Goal: Task Accomplishment & Management: Manage account settings

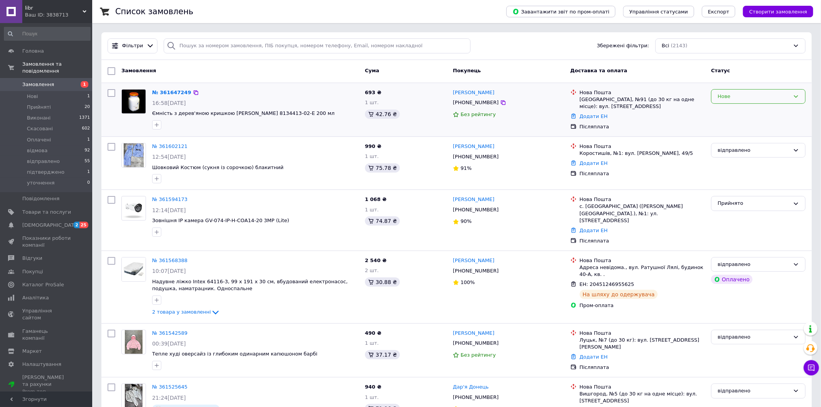
click at [723, 96] on div "Нове" at bounding box center [754, 97] width 72 height 8
click at [729, 107] on li "Прийнято" at bounding box center [759, 112] width 94 height 14
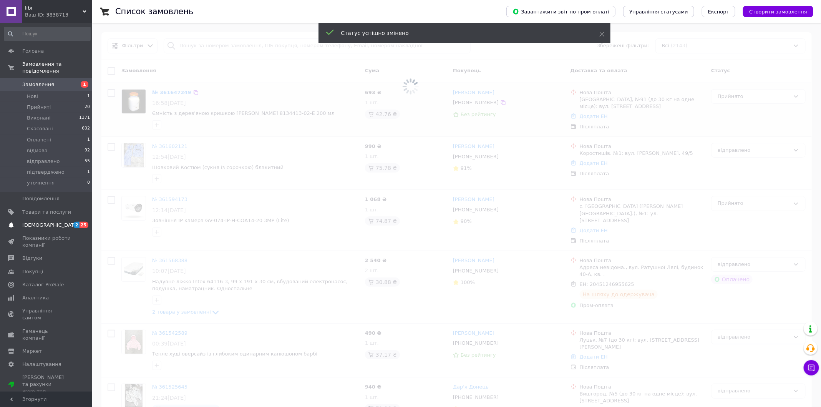
click at [48, 226] on span "[DEMOGRAPHIC_DATA]" at bounding box center [50, 225] width 57 height 7
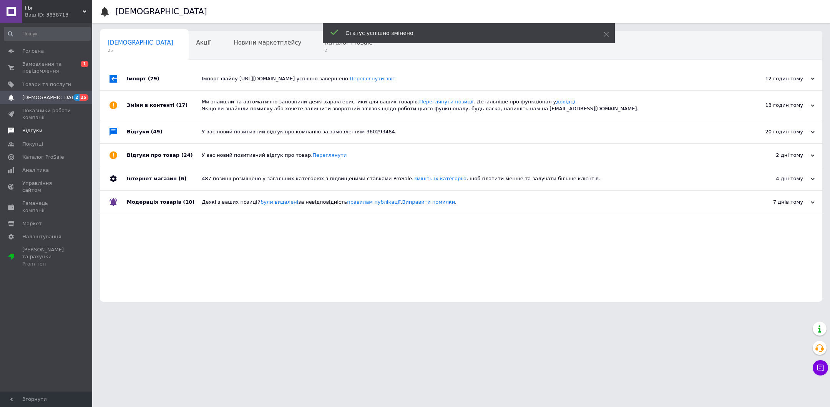
click at [38, 134] on span "Відгуки" at bounding box center [32, 130] width 20 height 7
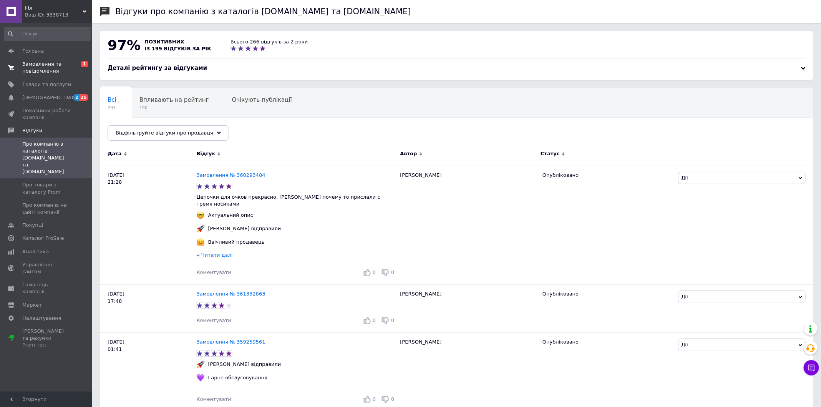
click at [47, 71] on span "Замовлення та повідомлення" at bounding box center [46, 68] width 49 height 14
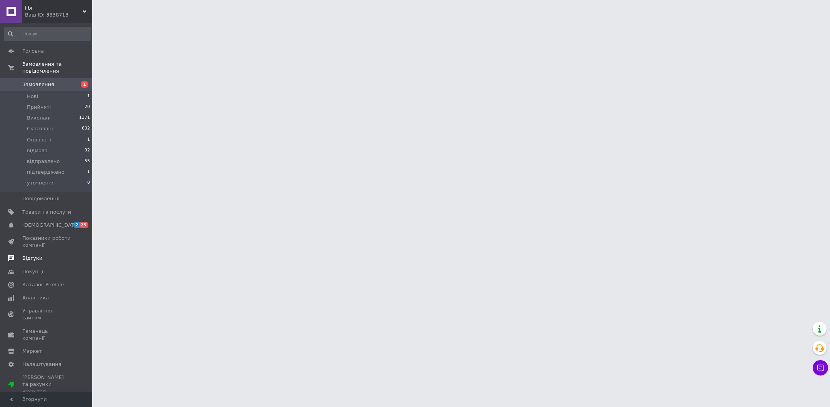
click at [41, 255] on span "Відгуки" at bounding box center [46, 258] width 49 height 7
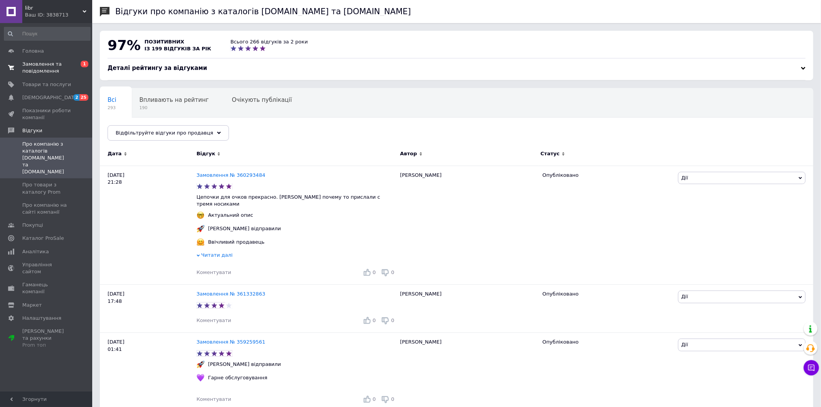
click at [35, 72] on span "Замовлення та повідомлення" at bounding box center [46, 68] width 49 height 14
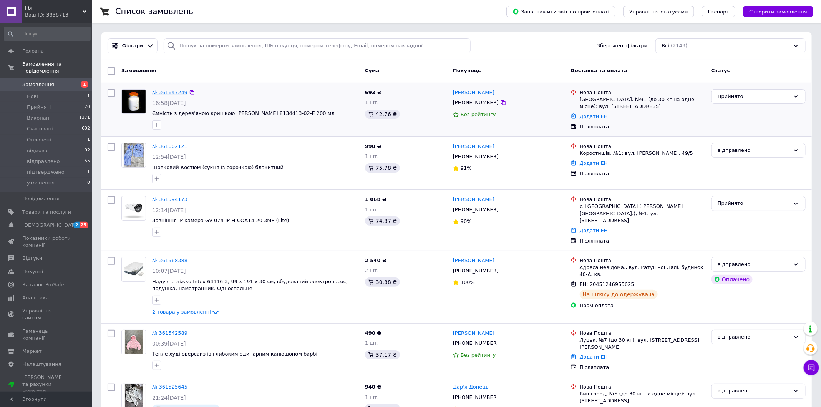
click at [166, 91] on link "№ 361647249" at bounding box center [169, 93] width 35 height 6
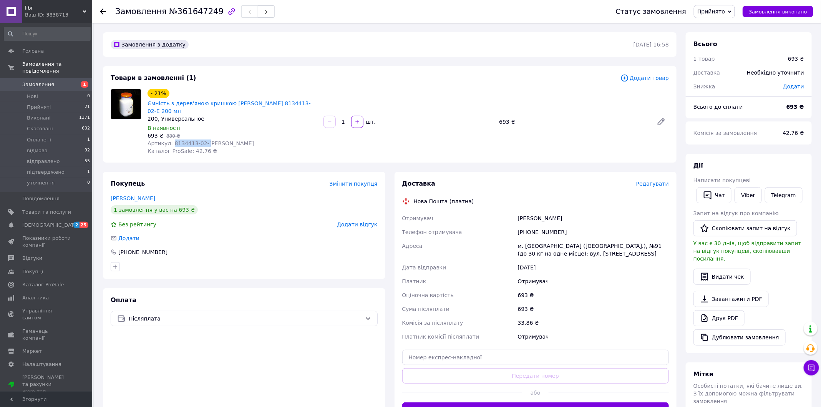
drag, startPoint x: 172, startPoint y: 144, endPoint x: 219, endPoint y: 144, distance: 46.5
click at [219, 144] on div "Артикул: 8134413-02-Е" at bounding box center [233, 144] width 170 height 8
copy span "8134413-02-Е"
click at [747, 192] on link "Viber" at bounding box center [748, 195] width 27 height 16
click at [742, 198] on link "Viber" at bounding box center [748, 195] width 27 height 16
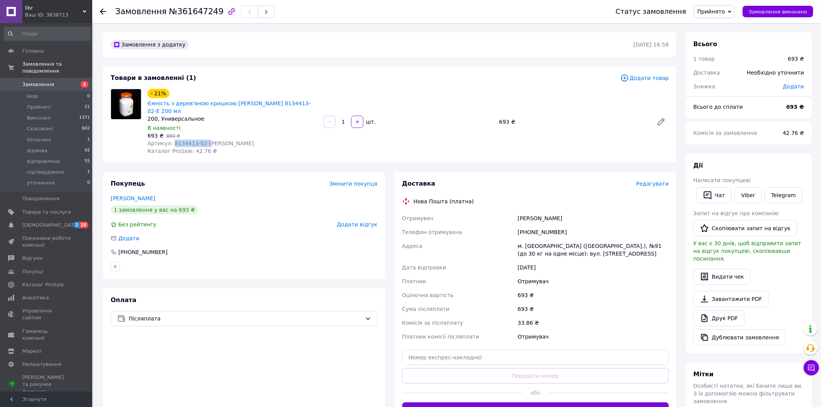
click at [258, 145] on div "Артикул: 8134413-02-Е" at bounding box center [233, 144] width 170 height 8
click at [540, 231] on div "[PHONE_NUMBER]" at bounding box center [594, 232] width 154 height 14
copy div "[PHONE_NUMBER]"
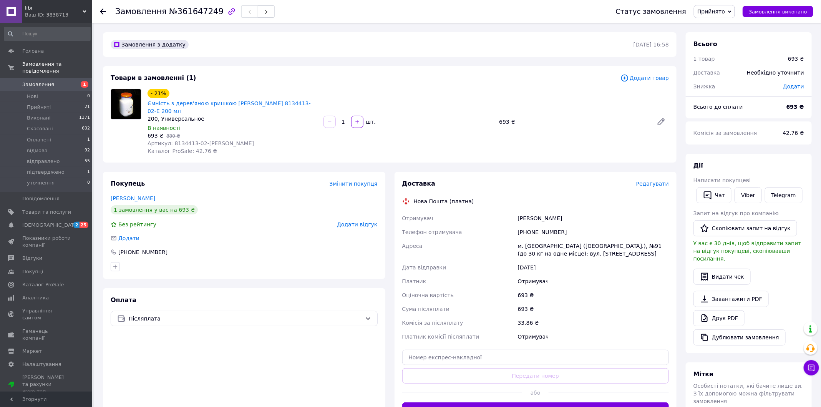
click at [535, 218] on div "Дем'яненко Юлія" at bounding box center [594, 218] width 154 height 14
copy div "Дем'яненко Юлія"
click at [531, 247] on div "м. Київ (Київська обл.), №91 (до 30 кг на одне місце): вул. Академіка Заболотно…" at bounding box center [594, 250] width 154 height 22
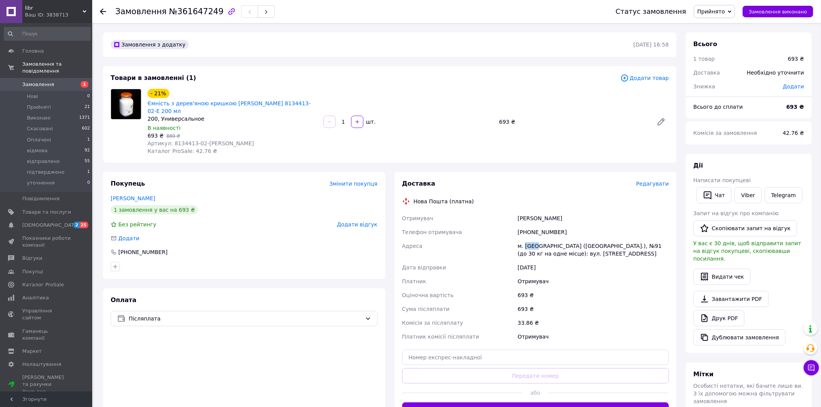
click at [531, 247] on div "м. Київ (Київська обл.), №91 (до 30 кг на одне місце): вул. Академіка Заболотно…" at bounding box center [594, 250] width 154 height 22
copy div "Київ"
click at [715, 7] on span "Прийнято" at bounding box center [714, 11] width 41 height 13
click at [717, 73] on li "відправлено" at bounding box center [717, 73] width 45 height 12
click at [64, 85] on span "Замовлення" at bounding box center [46, 84] width 49 height 7
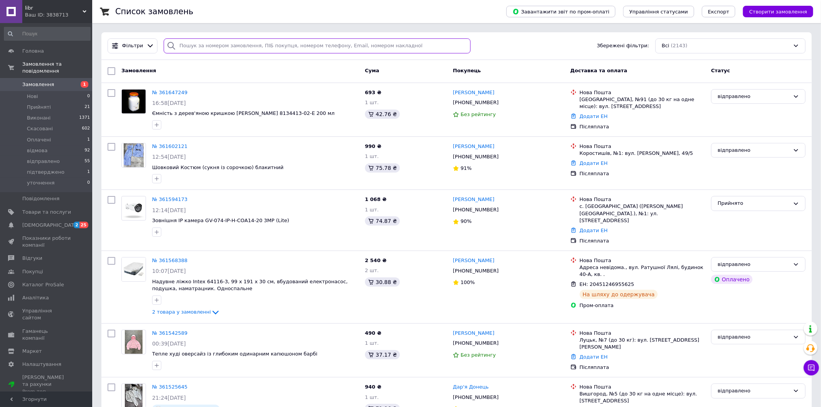
paste input "[PHONE_NUMBER]"
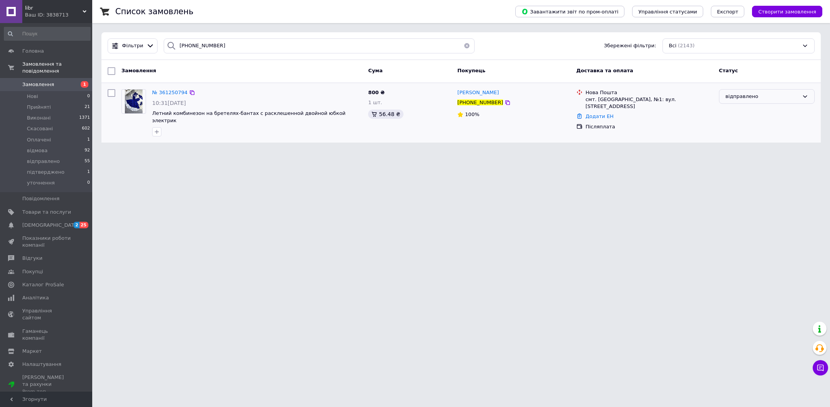
click at [740, 93] on div "відправлено" at bounding box center [762, 97] width 73 height 8
click at [745, 113] on li "Прийнято" at bounding box center [767, 112] width 95 height 14
click at [193, 44] on input "[PHONE_NUMBER]" at bounding box center [319, 45] width 311 height 15
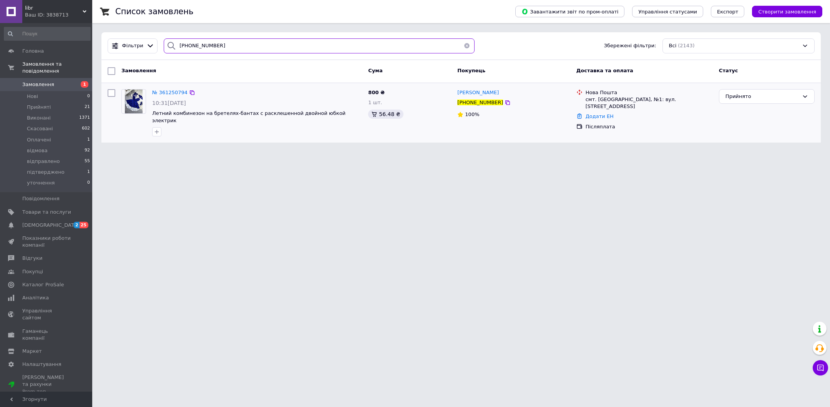
paste input "731198959"
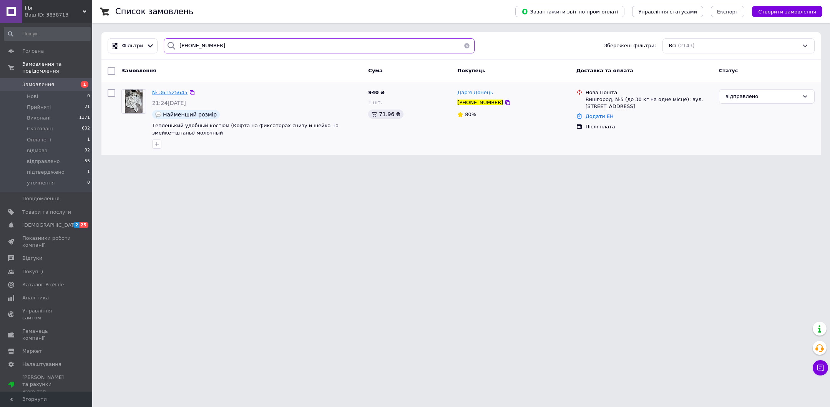
type input "[PHONE_NUMBER]"
click at [163, 95] on span "№ 361525645" at bounding box center [169, 93] width 35 height 6
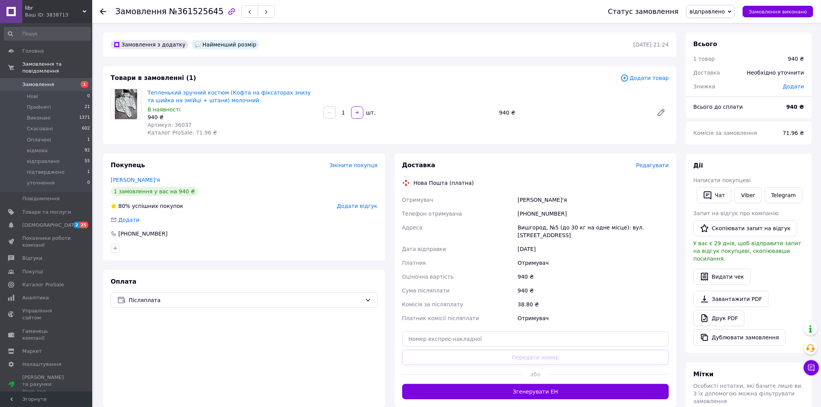
click at [182, 121] on div "Артикул: 36037" at bounding box center [233, 125] width 170 height 8
copy span "36037"
click at [103, 10] on icon at bounding box center [103, 11] width 6 height 6
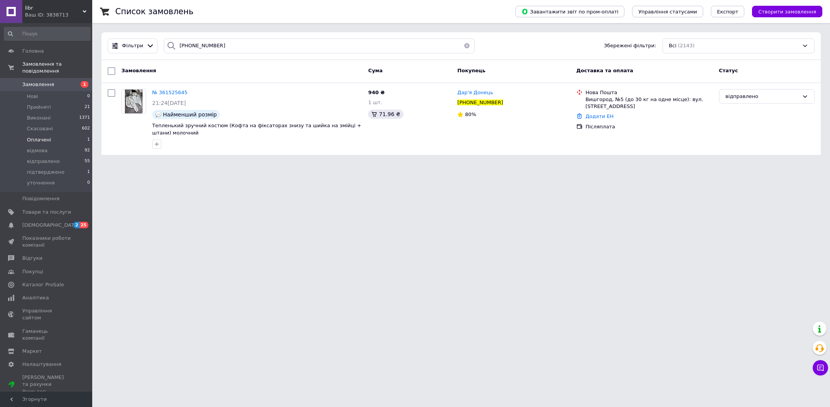
click at [52, 141] on li "Оплачені 1" at bounding box center [47, 140] width 95 height 11
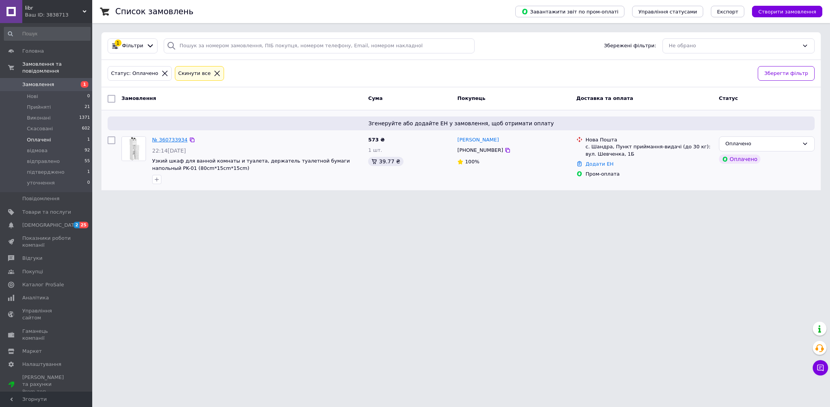
click at [174, 139] on link "№ 360733934" at bounding box center [169, 140] width 35 height 6
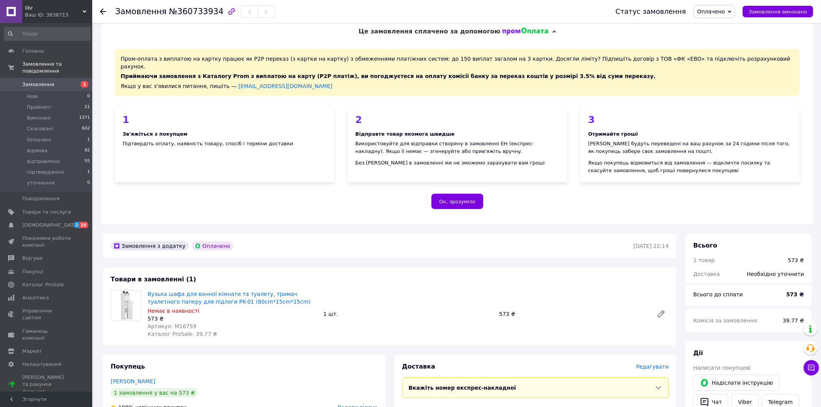
scroll to position [26, 0]
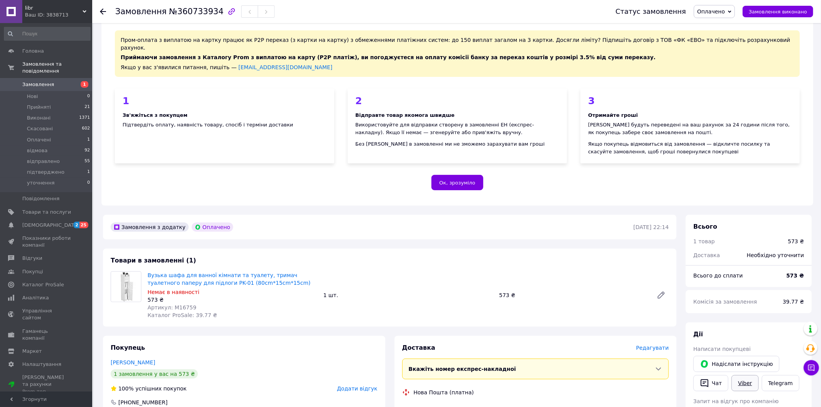
click at [745, 378] on link "Viber" at bounding box center [745, 383] width 27 height 16
click at [715, 375] on button "Чат" at bounding box center [711, 383] width 35 height 16
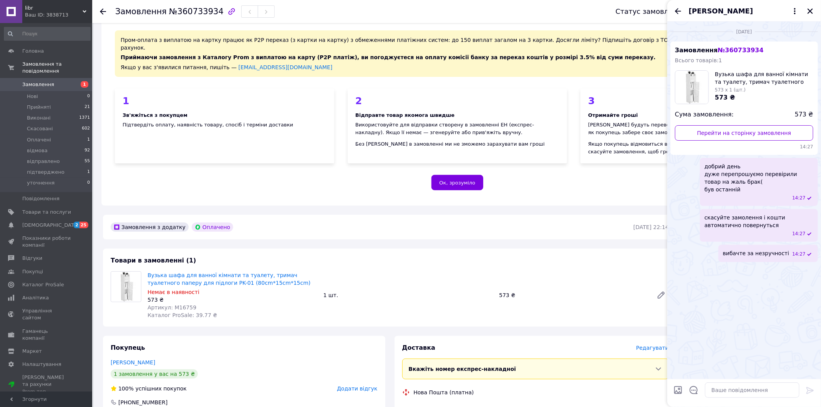
click at [811, 9] on icon "Закрити" at bounding box center [810, 11] width 7 height 7
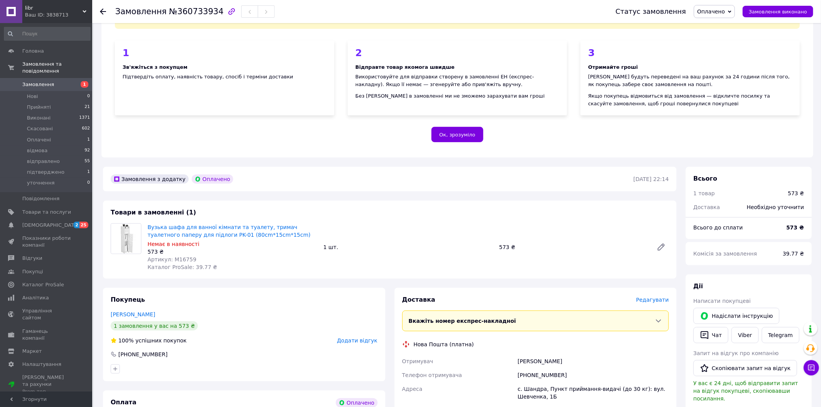
scroll to position [185, 0]
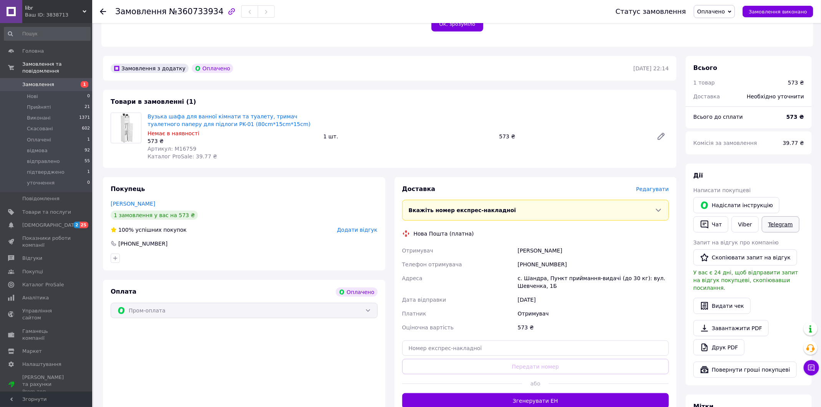
click at [776, 216] on link "Telegram" at bounding box center [781, 224] width 38 height 16
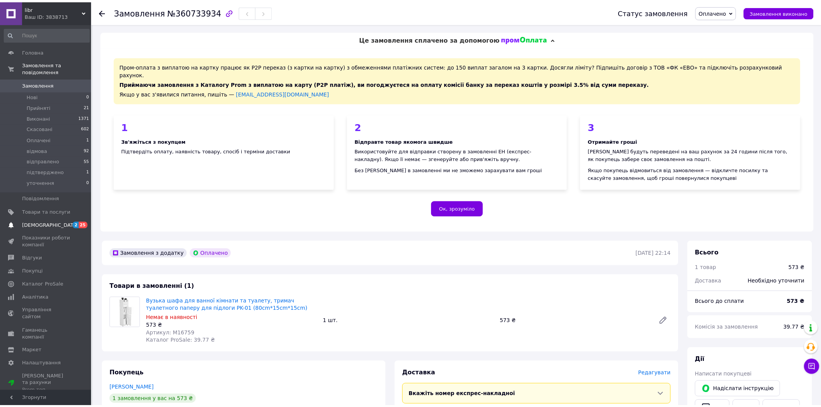
scroll to position [185, 0]
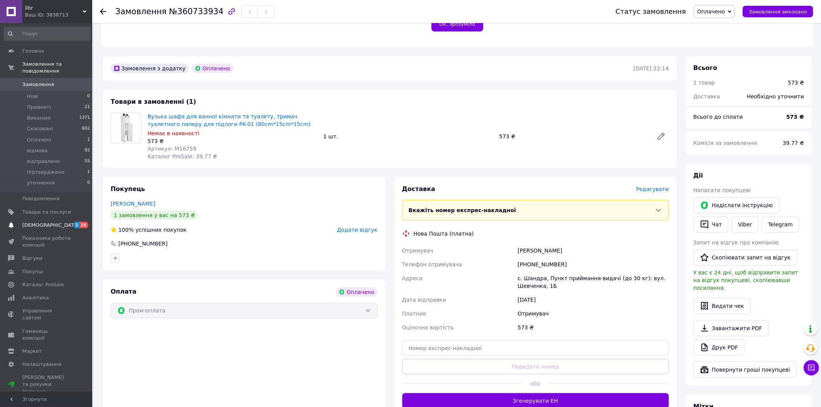
click at [72, 223] on span "2 25" at bounding box center [81, 225] width 21 height 7
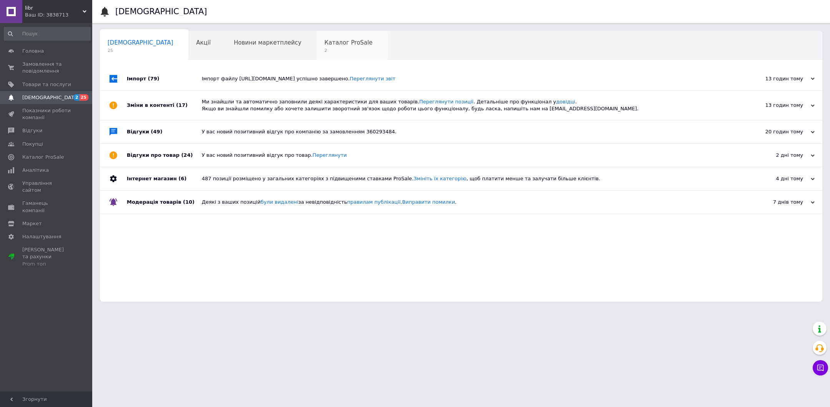
click at [317, 47] on div "Каталог ProSale 2" at bounding box center [352, 45] width 71 height 29
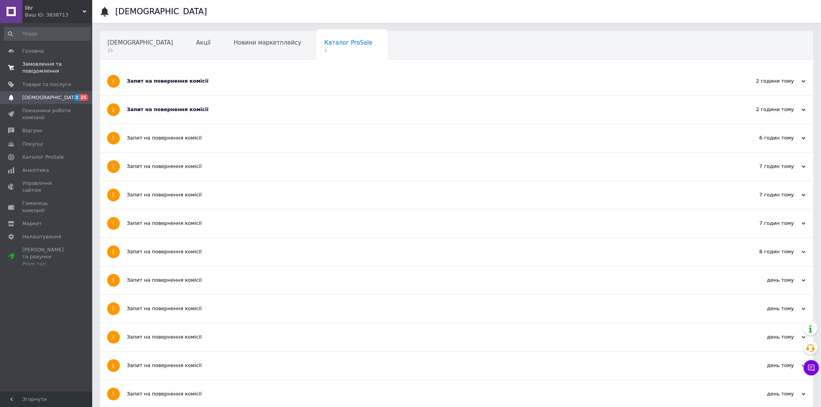
click at [47, 65] on span "Замовлення та повідомлення" at bounding box center [46, 68] width 49 height 14
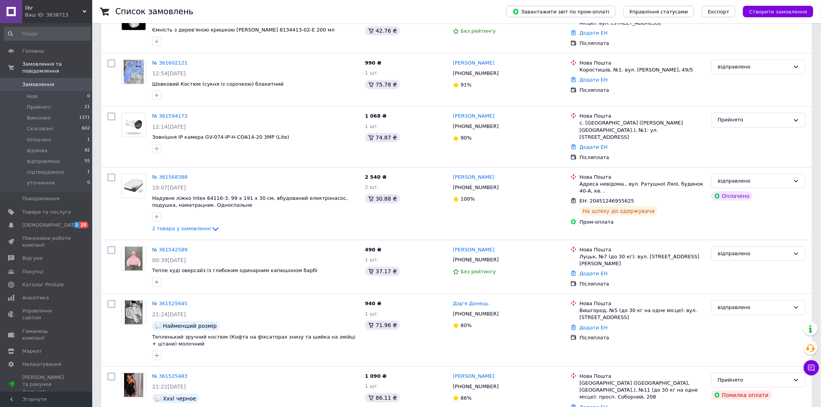
scroll to position [127, 0]
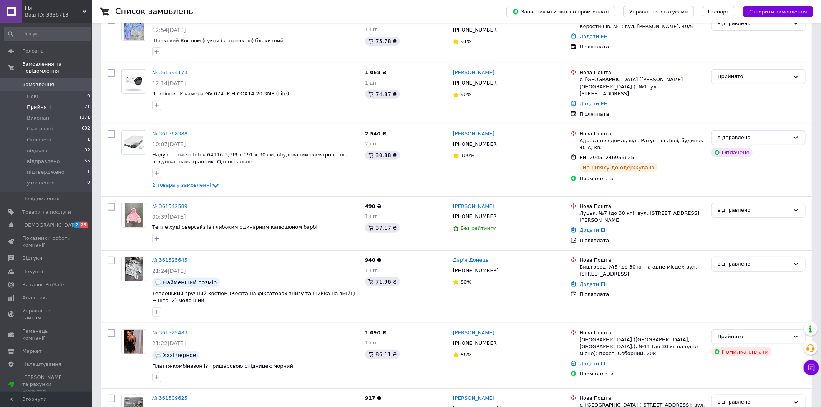
click at [83, 105] on li "Прийняті 21" at bounding box center [47, 107] width 95 height 11
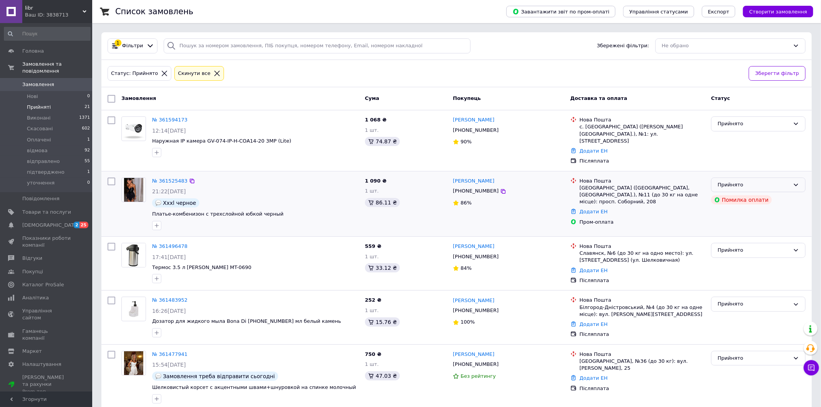
click at [783, 181] on div "Прийнято" at bounding box center [754, 185] width 72 height 8
click at [761, 208] on li "Скасовано" at bounding box center [759, 215] width 94 height 14
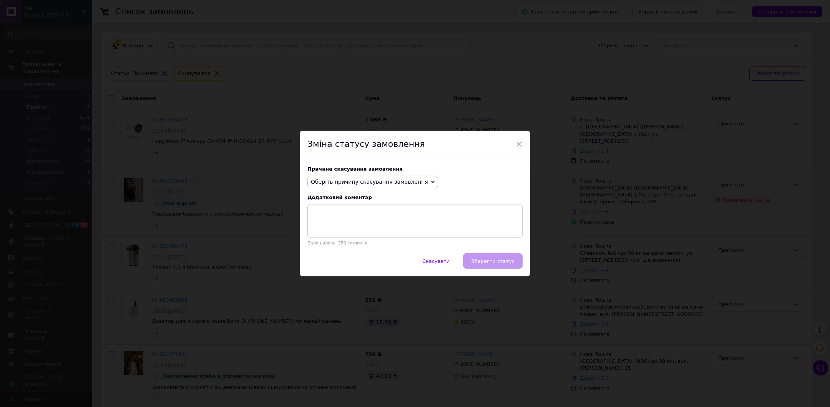
click at [427, 179] on div "Оберіть причину скасування замовлення Немає в наявності Немає різновиду товару …" at bounding box center [415, 182] width 215 height 13
click at [407, 180] on span "Оберіть причину скасування замовлення" at bounding box center [369, 182] width 117 height 6
click at [381, 221] on li "Оплата не надійшла" at bounding box center [373, 218] width 130 height 11
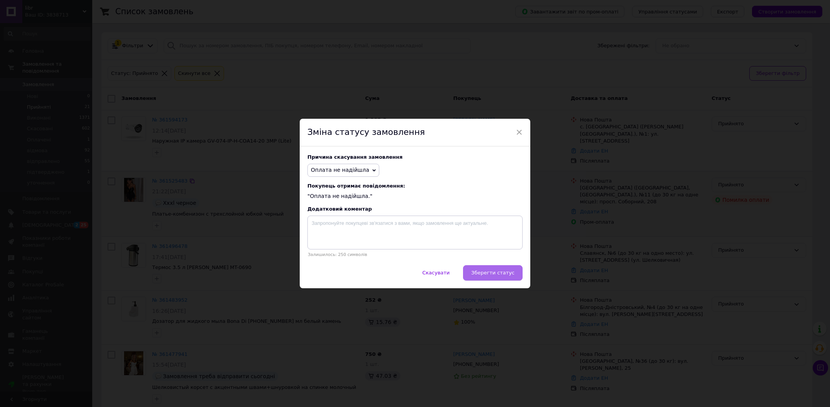
click at [497, 270] on span "Зберегти статус" at bounding box center [492, 273] width 43 height 6
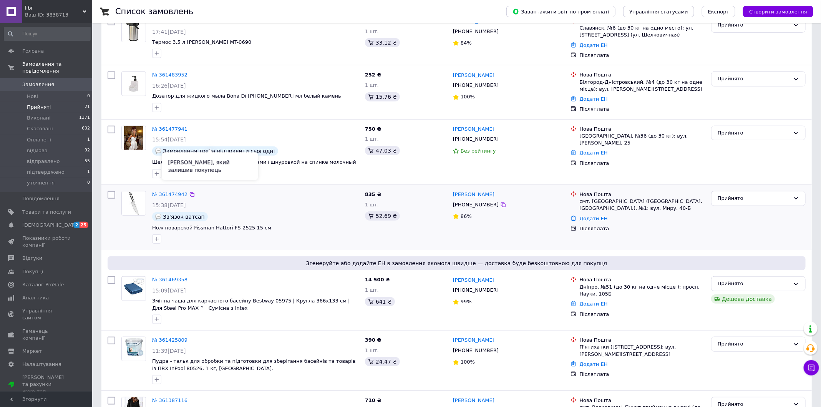
scroll to position [228, 0]
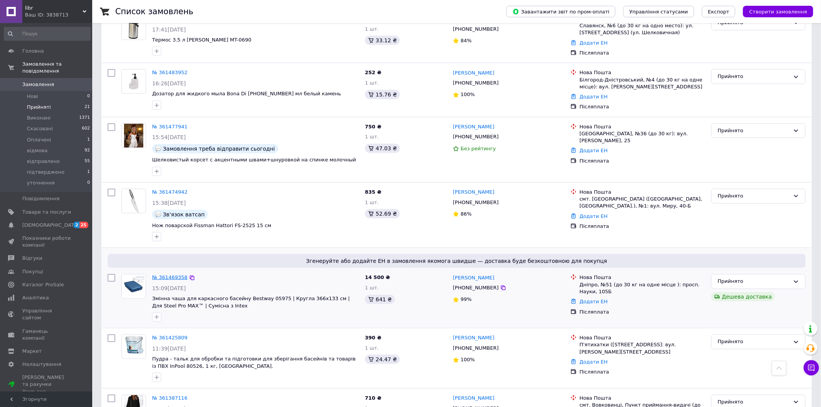
click at [175, 274] on link "№ 361469358" at bounding box center [169, 277] width 35 height 6
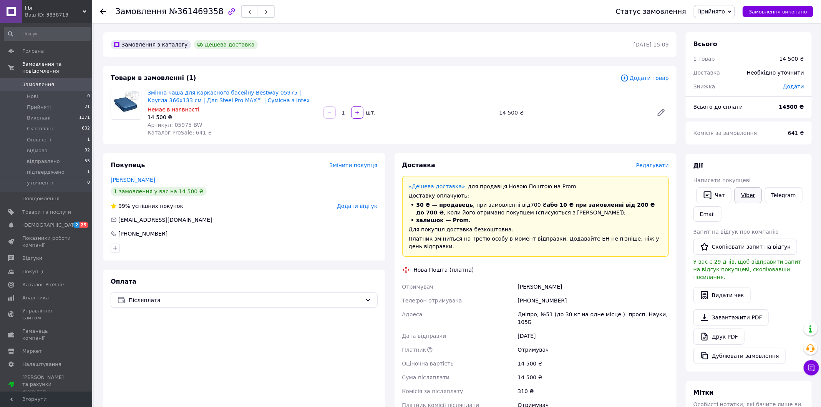
click at [748, 200] on link "Viber" at bounding box center [748, 195] width 27 height 16
click at [748, 199] on link "Viber" at bounding box center [748, 195] width 27 height 16
click at [717, 13] on span "Прийнято" at bounding box center [712, 11] width 28 height 6
click at [724, 37] on li "Скасовано" at bounding box center [717, 39] width 45 height 12
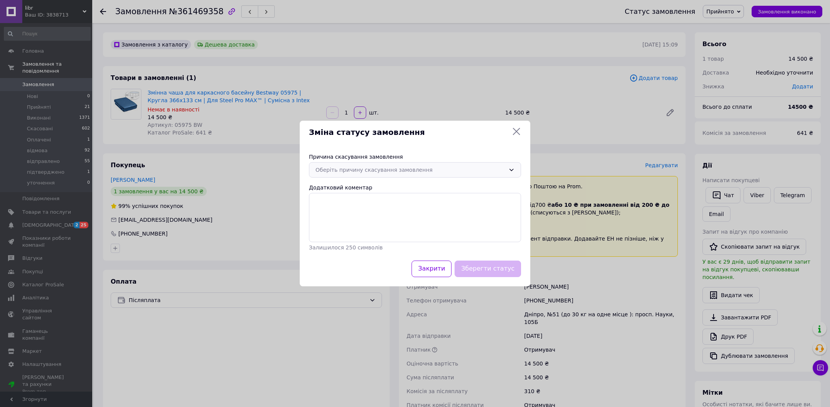
click at [390, 171] on div "Оберіть причину скасування замовлення" at bounding box center [411, 170] width 190 height 8
click at [379, 197] on li "Немає різновиду товару" at bounding box center [414, 201] width 211 height 15
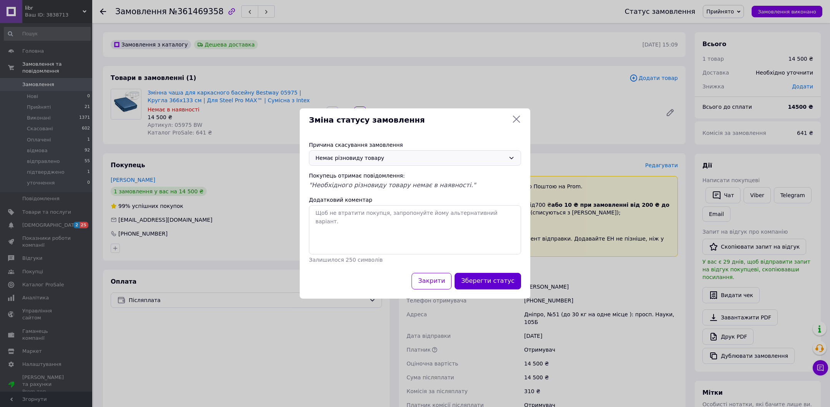
click at [498, 278] on button "Зберегти статус" at bounding box center [488, 281] width 66 height 17
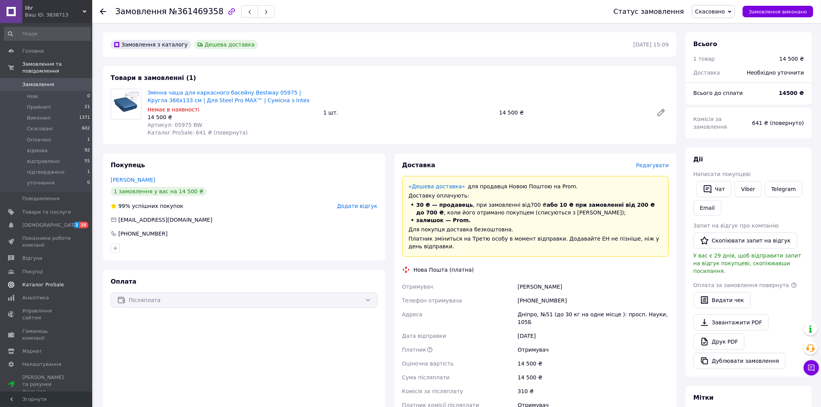
click at [49, 286] on span "Каталог ProSale" at bounding box center [43, 284] width 42 height 7
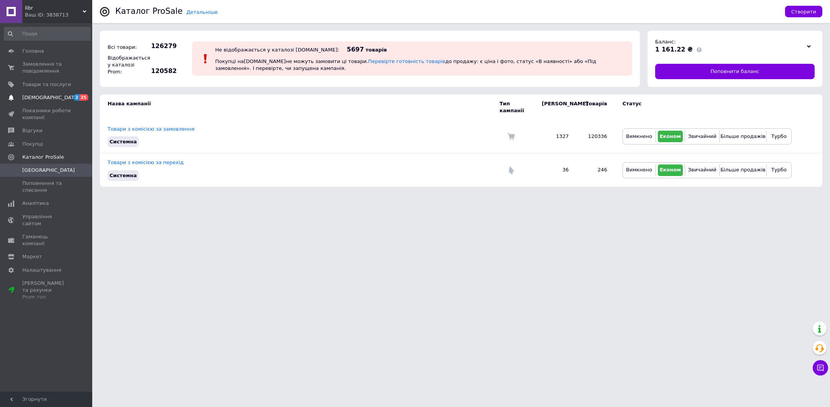
click at [46, 101] on span "[DEMOGRAPHIC_DATA]" at bounding box center [50, 97] width 57 height 7
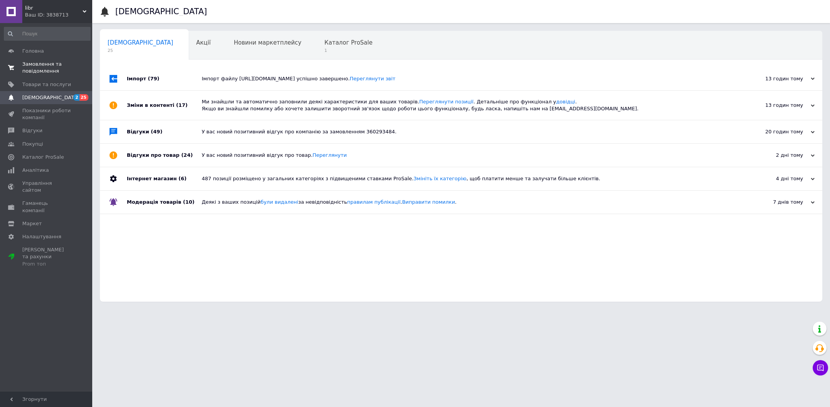
click at [50, 68] on span "Замовлення та повідомлення" at bounding box center [46, 68] width 49 height 14
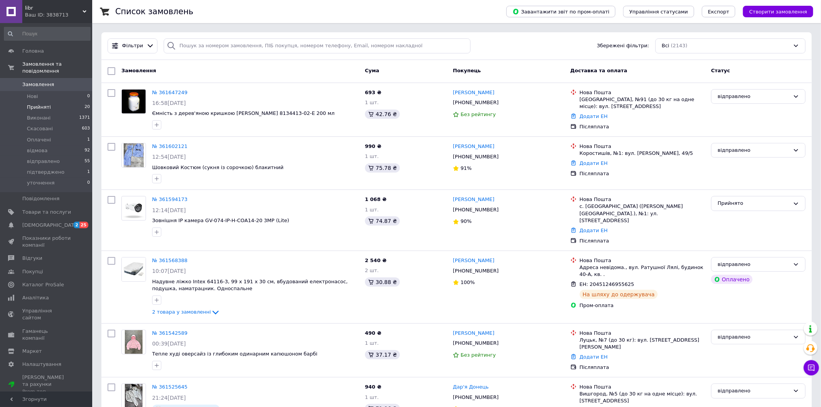
click at [69, 105] on li "Прийняті 20" at bounding box center [47, 107] width 95 height 11
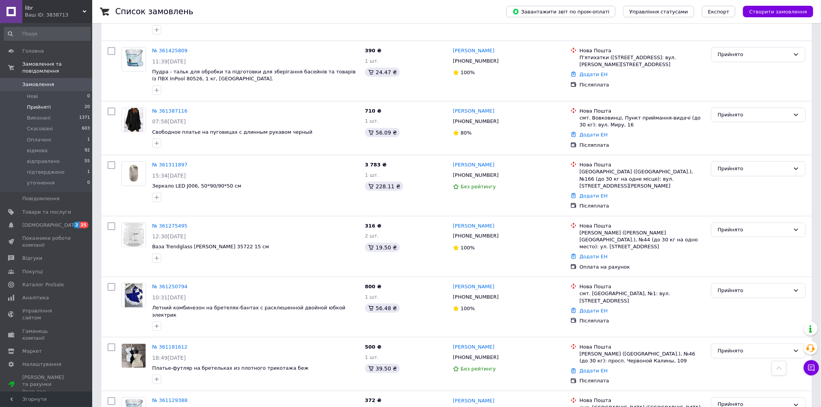
scroll to position [218, 0]
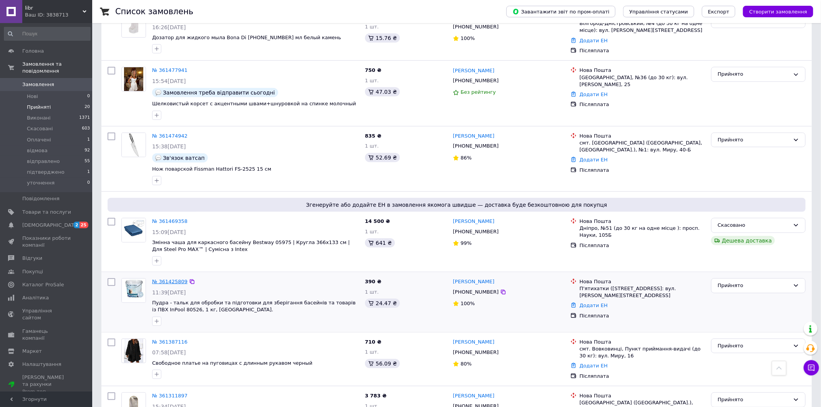
click at [174, 279] on link "№ 361425809" at bounding box center [169, 282] width 35 height 6
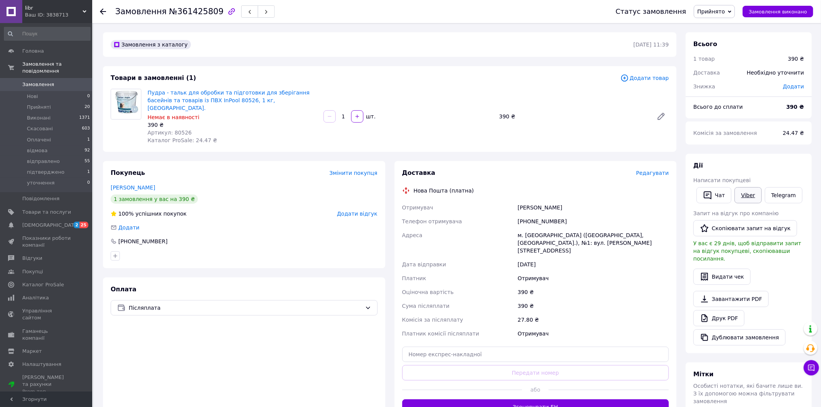
click at [748, 198] on link "Viber" at bounding box center [748, 195] width 27 height 16
click at [180, 129] on div "Артикул: 80526" at bounding box center [233, 133] width 170 height 8
click at [179, 130] on span "Артикул: 80526" at bounding box center [170, 133] width 44 height 6
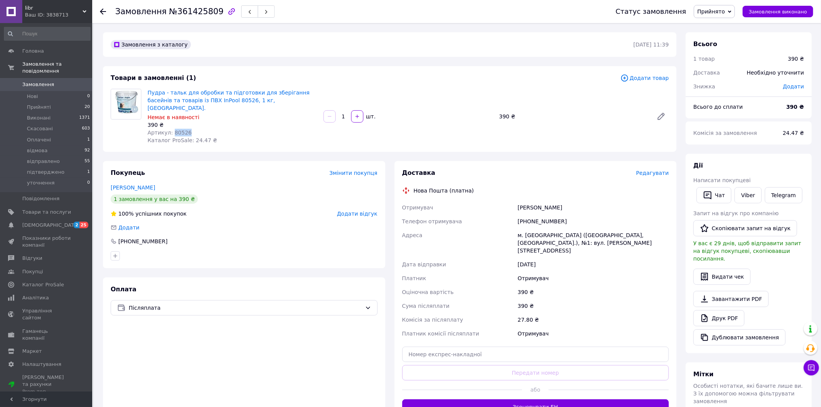
copy span "80526"
click at [102, 10] on use at bounding box center [103, 11] width 6 height 6
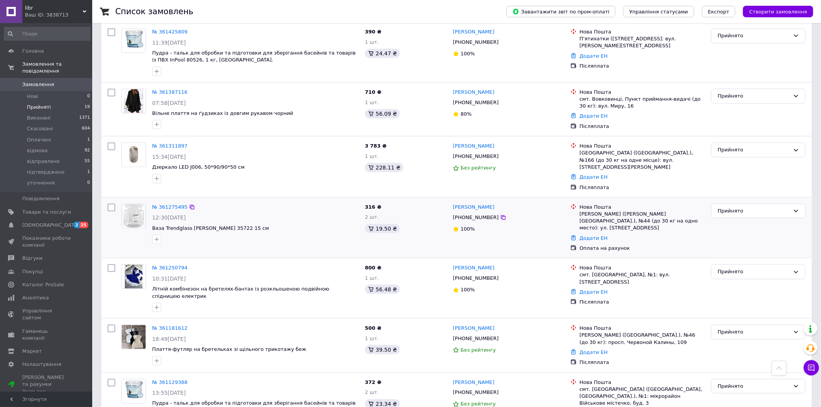
scroll to position [436, 0]
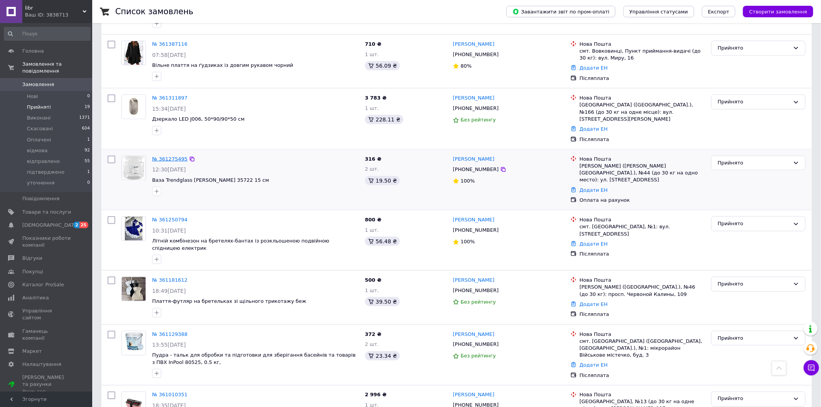
click at [174, 156] on link "№ 361275495" at bounding box center [169, 159] width 35 height 6
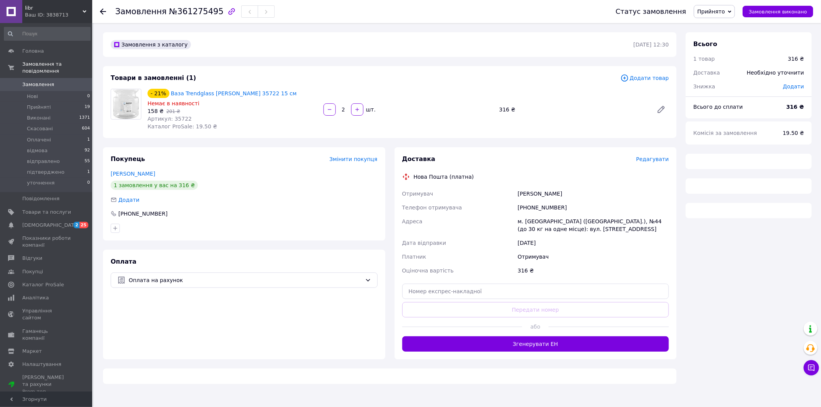
click at [178, 117] on span "Артикул: 35722" at bounding box center [170, 119] width 44 height 6
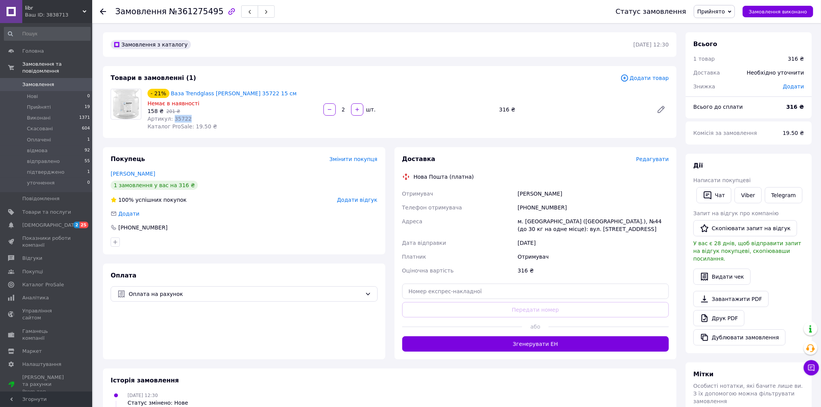
click at [178, 117] on span "Артикул: 35722" at bounding box center [170, 119] width 44 height 6
copy span "35722"
drag, startPoint x: 258, startPoint y: 93, endPoint x: 170, endPoint y: 93, distance: 88.4
click at [170, 93] on div "- 21% Ваза Trendglass Janna 35722 15 см" at bounding box center [232, 93] width 171 height 11
copy link "Ваза Trendglass [PERSON_NAME] 35722 15 см"
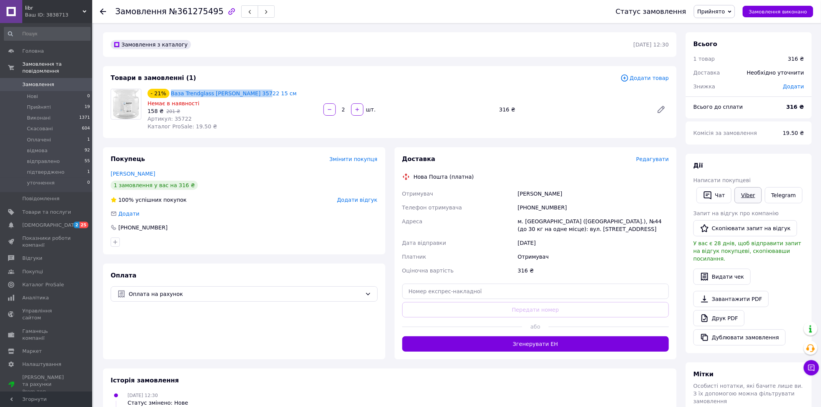
click at [751, 198] on link "Viber" at bounding box center [748, 195] width 27 height 16
click at [149, 135] on div "Товари в замовленні (1) Додати товар - 21% Ваза Trendglass Janna 35722 15 см Не…" at bounding box center [390, 102] width 574 height 72
click at [99, 11] on div "Замовлення №361275495 Статус замовлення Прийнято Виконано Скасовано Оплачено ві…" at bounding box center [456, 11] width 729 height 23
click at [105, 12] on icon at bounding box center [103, 11] width 6 height 6
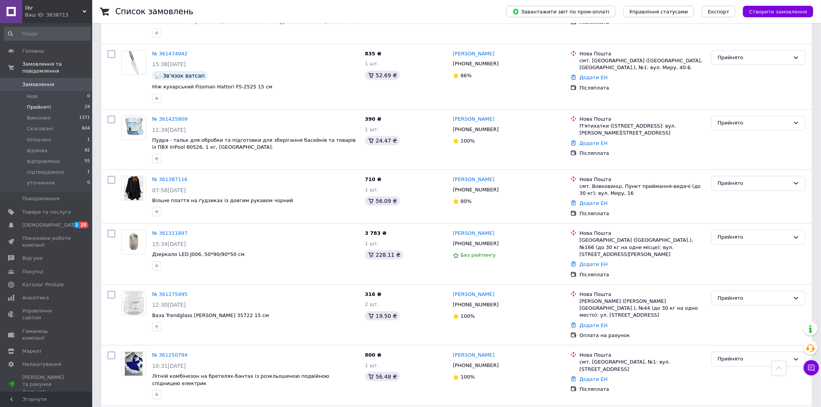
scroll to position [280, 0]
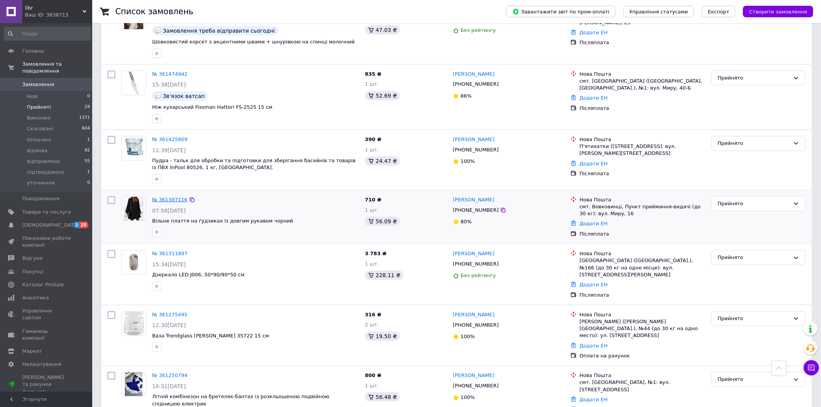
click at [173, 197] on link "№ 361387116" at bounding box center [169, 200] width 35 height 6
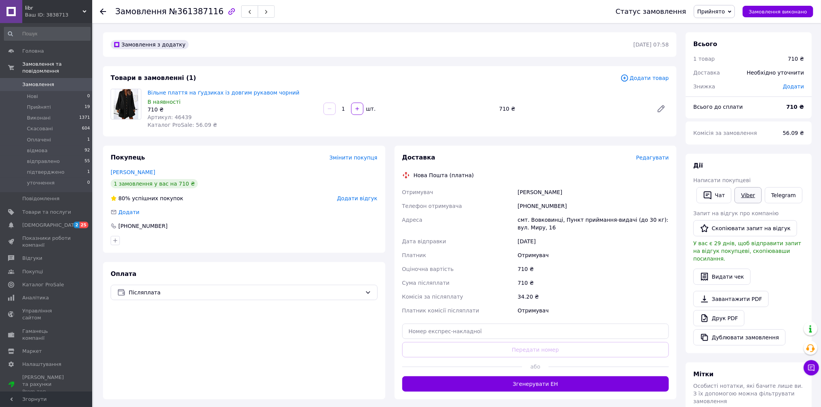
click at [752, 190] on link "Viber" at bounding box center [748, 195] width 27 height 16
click at [712, 194] on icon "button" at bounding box center [707, 195] width 9 height 9
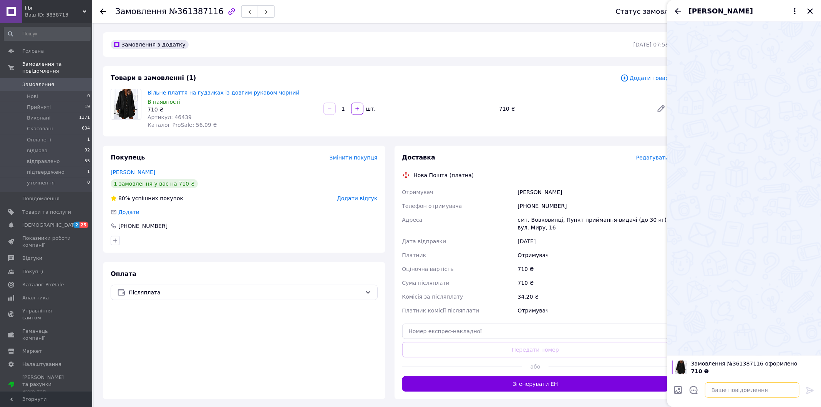
click at [751, 389] on textarea at bounding box center [752, 389] width 95 height 15
type textarea "добрий день"
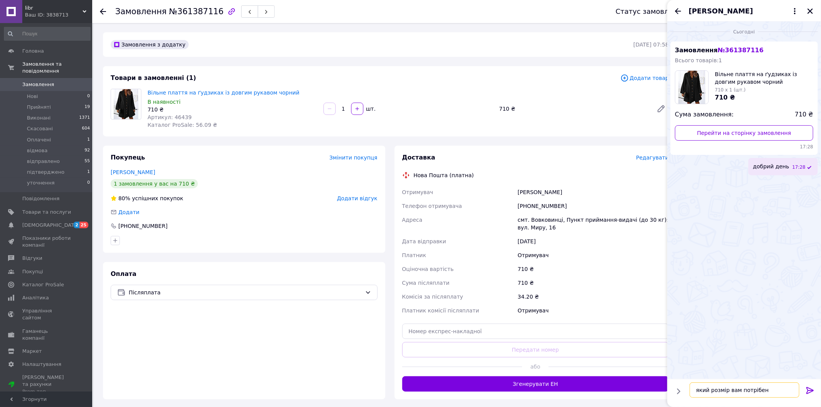
type textarea "який розмір вам потрібен?"
click at [812, 10] on icon "Закрити" at bounding box center [810, 11] width 7 height 7
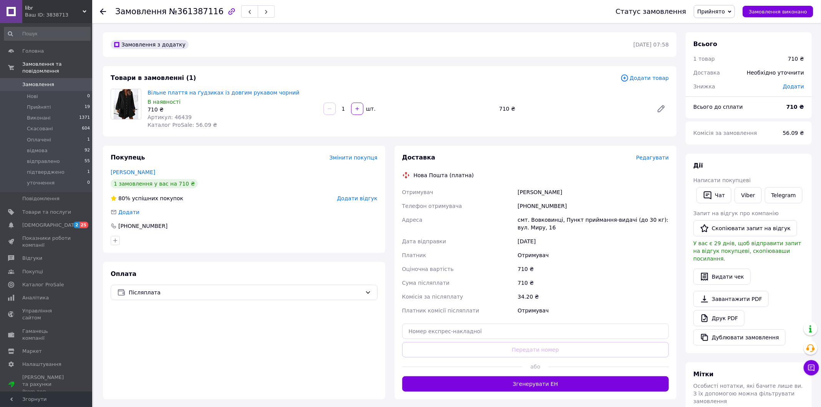
click at [102, 10] on icon at bounding box center [103, 11] width 6 height 6
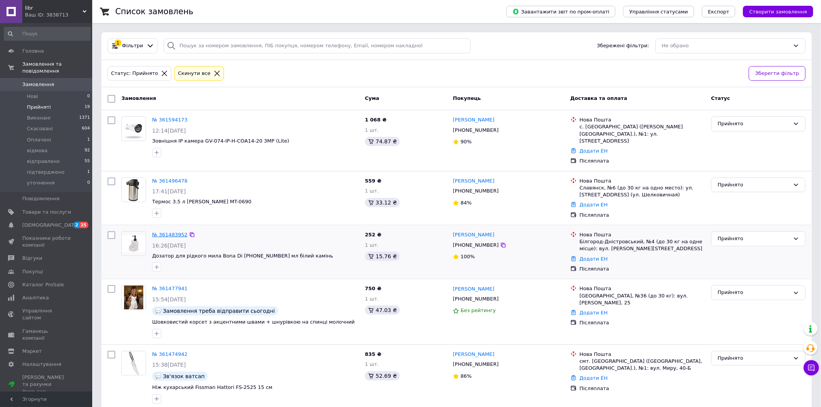
click at [168, 232] on link "№ 361483952" at bounding box center [169, 235] width 35 height 6
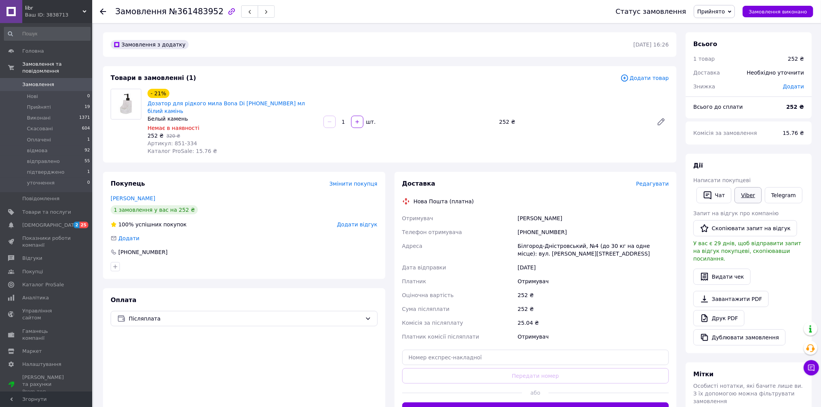
click at [745, 196] on link "Viber" at bounding box center [748, 195] width 27 height 16
click at [99, 10] on div "Замовлення №361483952 Статус замовлення Прийнято Виконано Скасовано Оплачено ві…" at bounding box center [456, 11] width 729 height 23
click at [101, 8] on icon at bounding box center [103, 11] width 6 height 6
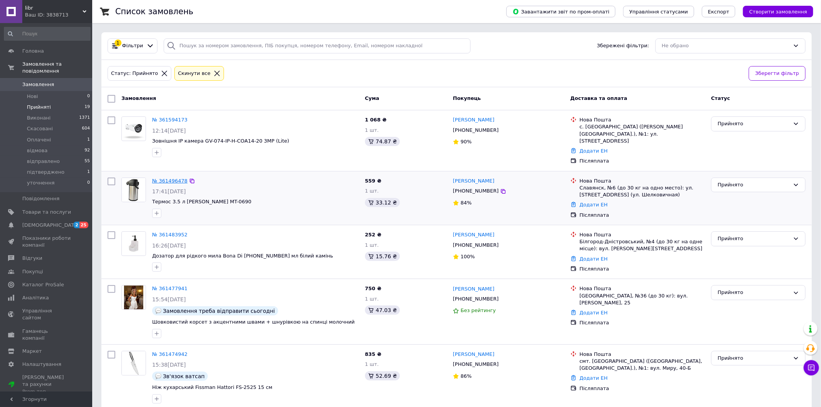
click at [171, 178] on link "№ 361496478" at bounding box center [169, 181] width 35 height 6
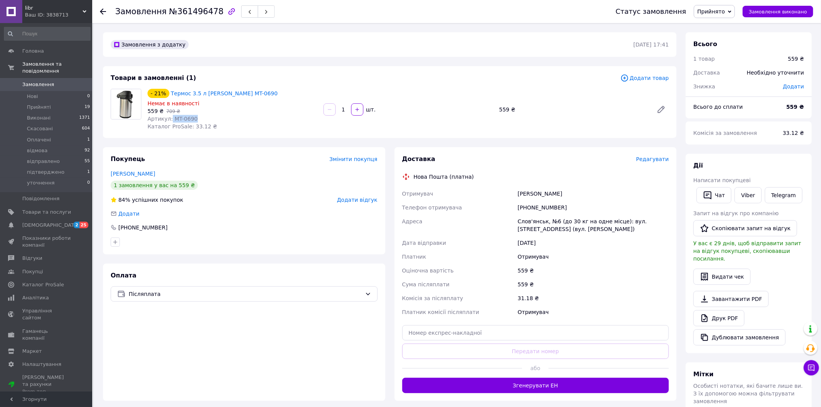
drag, startPoint x: 170, startPoint y: 121, endPoint x: 215, endPoint y: 122, distance: 45.0
click at [215, 122] on div "Артикул: MT-0690" at bounding box center [233, 119] width 170 height 8
copy span "MT-0690"
drag, startPoint x: 246, startPoint y: 93, endPoint x: 170, endPoint y: 94, distance: 76.1
click at [170, 94] on div "- 21% Термос 3.5 л Stenson MT-0690" at bounding box center [232, 93] width 171 height 11
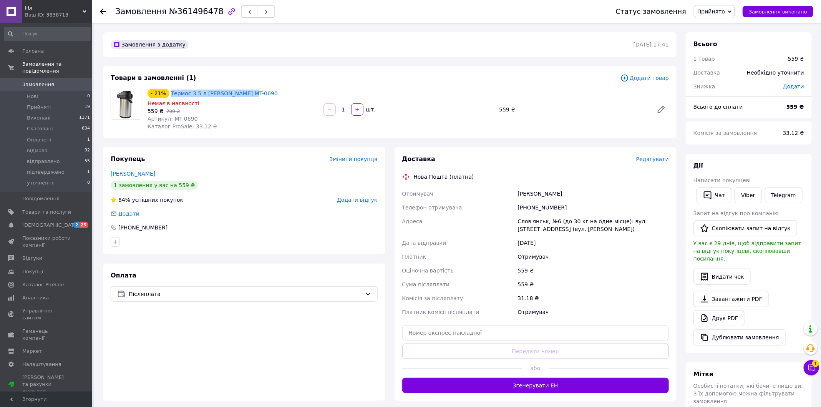
copy link "Термос 3.5 л [PERSON_NAME] MT-0690"
click at [752, 199] on link "Viber" at bounding box center [748, 195] width 27 height 16
click at [193, 136] on div "Товари в замовленні (1) Додати товар - 21% Термос 3.5 л Stenson MT-0690 Немає в…" at bounding box center [390, 102] width 574 height 72
click at [102, 13] on use at bounding box center [103, 11] width 6 height 6
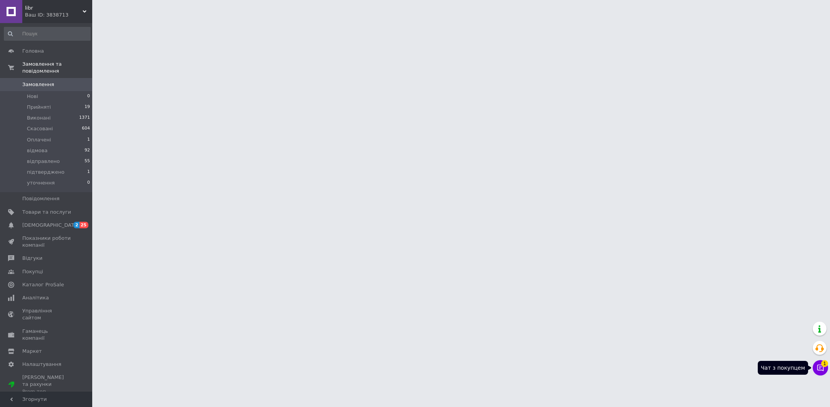
click at [821, 365] on span "1" at bounding box center [824, 363] width 7 height 7
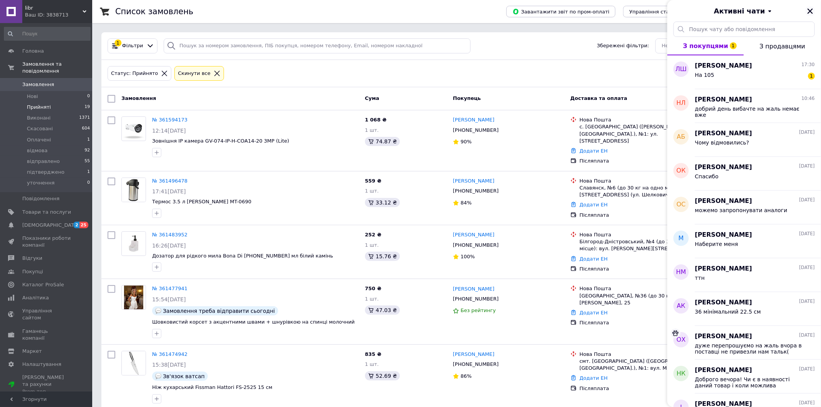
click at [810, 8] on icon "Закрити" at bounding box center [810, 11] width 7 height 7
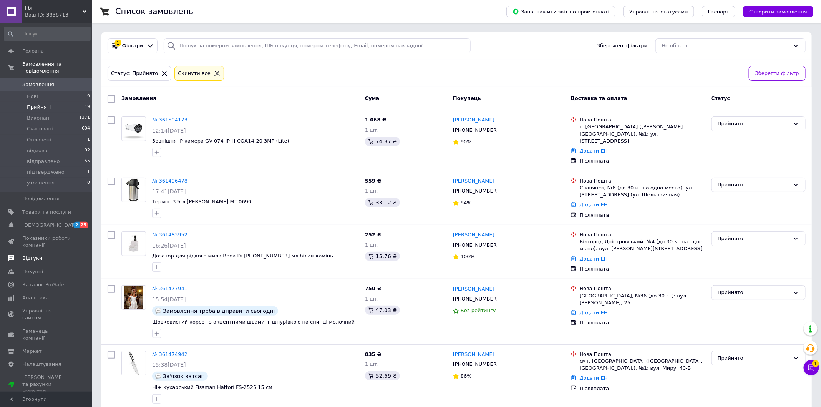
click at [47, 258] on span "Відгуки" at bounding box center [46, 258] width 49 height 7
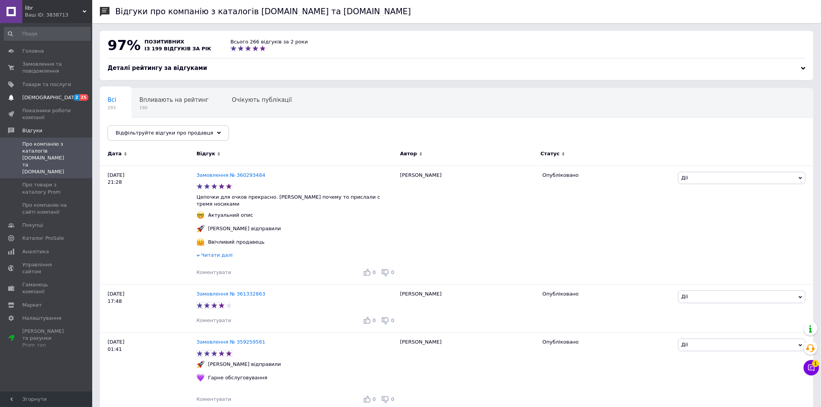
click at [45, 96] on span "[DEMOGRAPHIC_DATA]" at bounding box center [50, 97] width 57 height 7
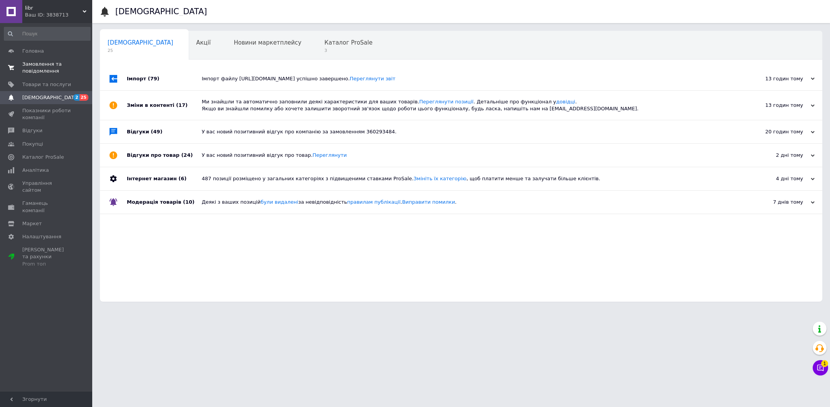
click at [45, 71] on span "Замовлення та повідомлення" at bounding box center [46, 68] width 49 height 14
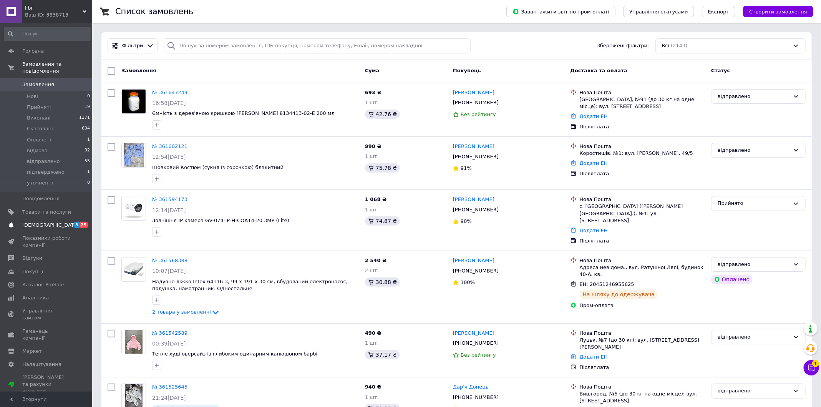
click at [55, 224] on span "[DEMOGRAPHIC_DATA]" at bounding box center [46, 225] width 49 height 7
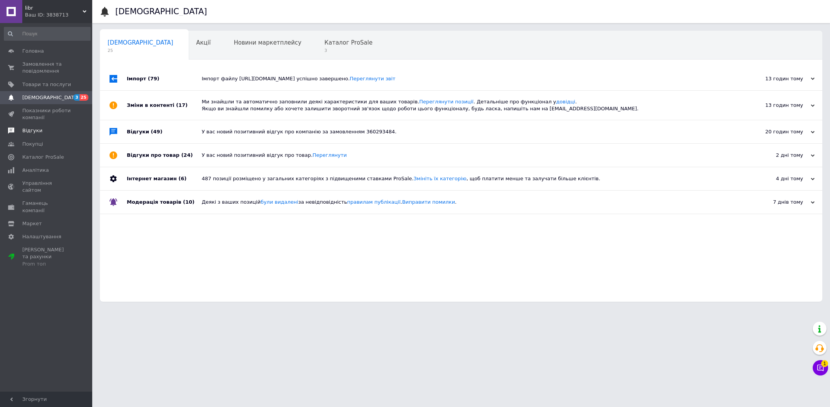
click at [53, 130] on span "Відгуки" at bounding box center [46, 130] width 49 height 7
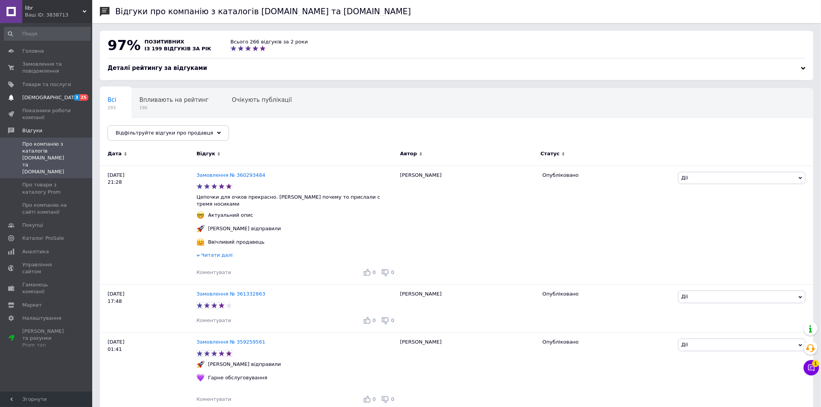
click at [58, 96] on span "[DEMOGRAPHIC_DATA]" at bounding box center [46, 97] width 49 height 7
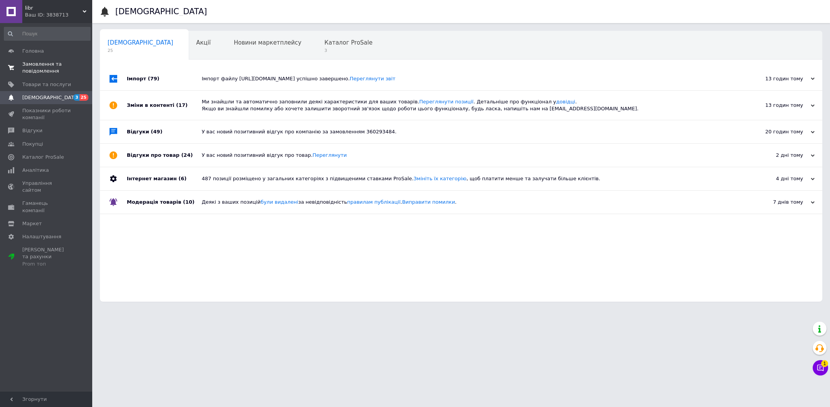
click at [52, 69] on span "Замовлення та повідомлення" at bounding box center [46, 68] width 49 height 14
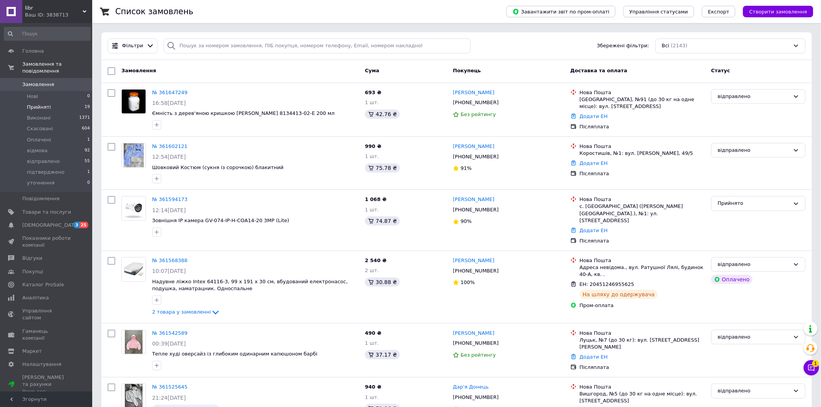
click at [72, 103] on li "Прийняті 19" at bounding box center [47, 107] width 95 height 11
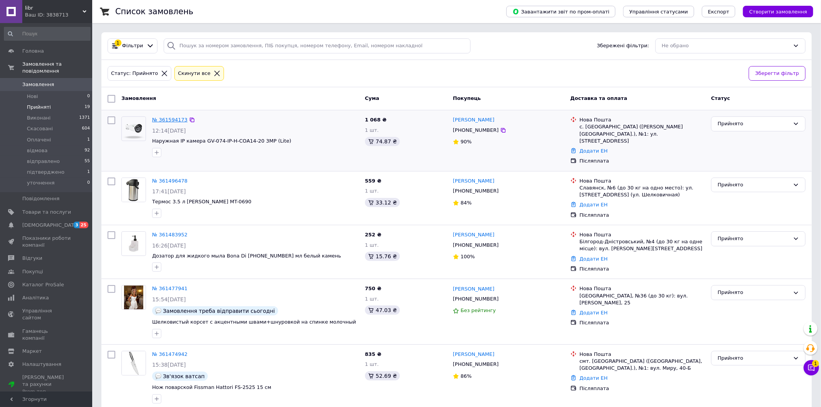
click at [171, 118] on link "№ 361594173" at bounding box center [169, 120] width 35 height 6
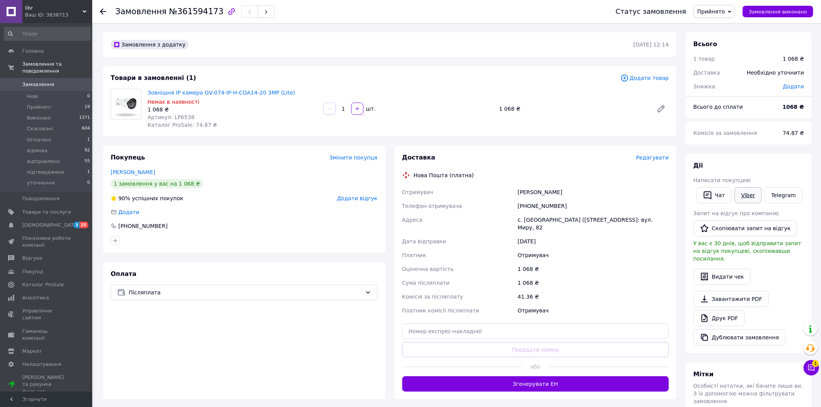
click at [748, 197] on link "Viber" at bounding box center [748, 195] width 27 height 16
click at [105, 11] on use at bounding box center [103, 11] width 6 height 6
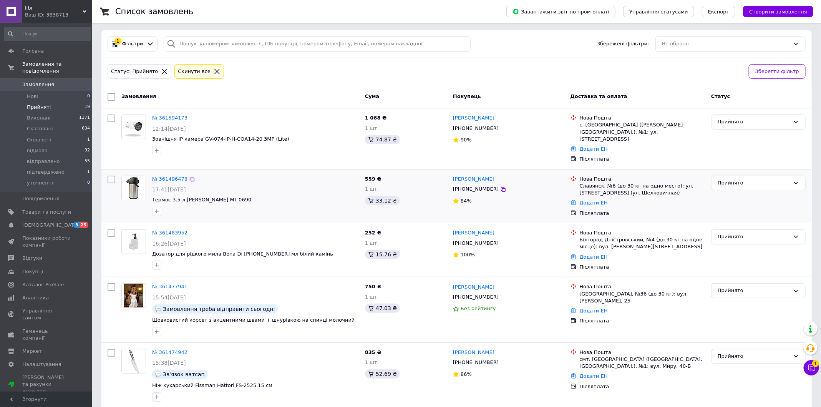
scroll to position [2, 0]
click at [741, 286] on div "Прийнято" at bounding box center [754, 290] width 72 height 8
click at [737, 313] on li "Скасовано" at bounding box center [759, 320] width 94 height 14
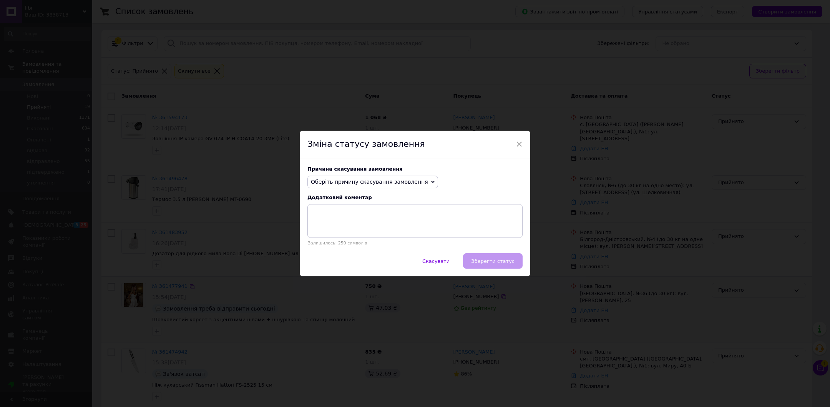
click at [389, 184] on span "Оберіть причину скасування замовлення" at bounding box center [369, 182] width 117 height 6
click at [375, 231] on li "На прохання покупця" at bounding box center [373, 229] width 130 height 11
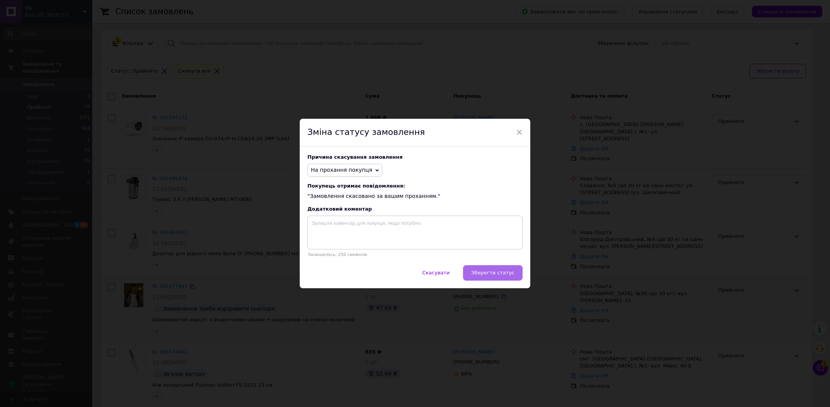
click at [484, 271] on span "Зберегти статус" at bounding box center [492, 273] width 43 height 6
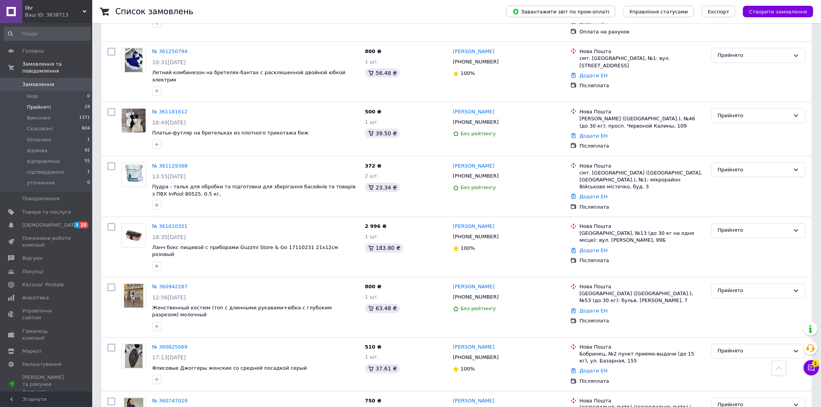
scroll to position [786, 0]
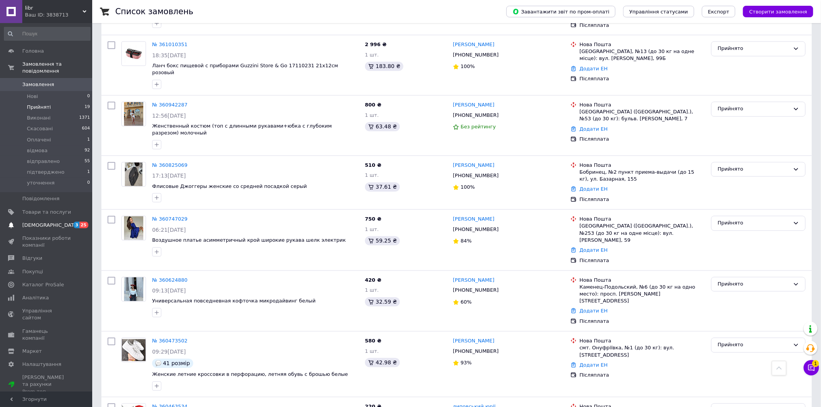
click at [58, 228] on span "[DEMOGRAPHIC_DATA]" at bounding box center [46, 225] width 49 height 7
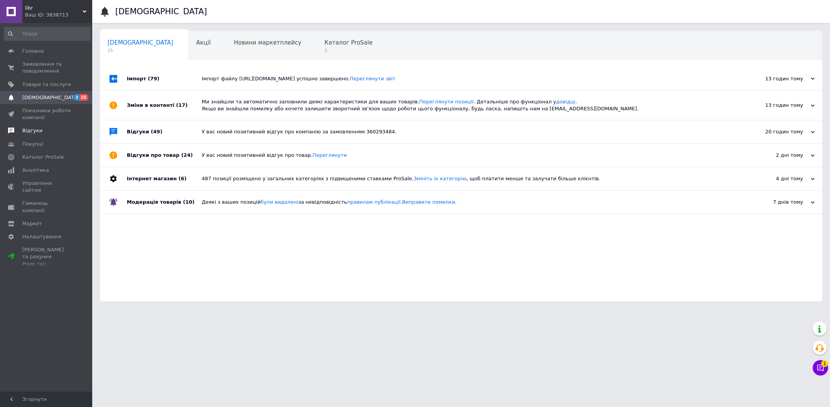
click at [34, 136] on link "Відгуки" at bounding box center [47, 130] width 95 height 13
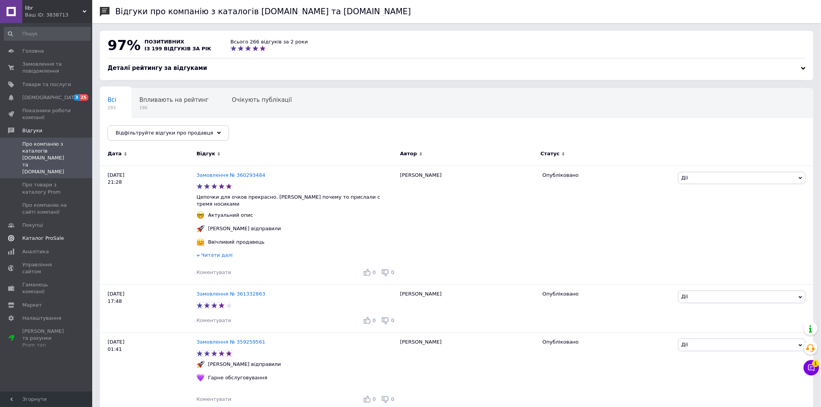
click at [48, 235] on span "Каталог ProSale" at bounding box center [43, 238] width 42 height 7
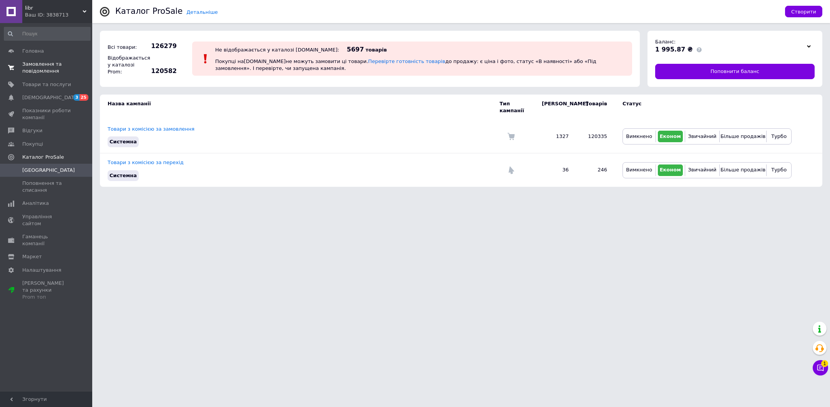
click at [48, 67] on span "Замовлення та повідомлення" at bounding box center [46, 68] width 49 height 14
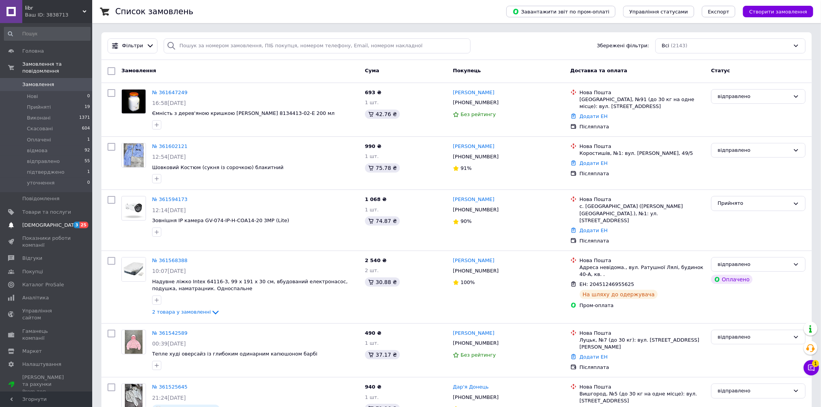
click at [54, 225] on span "[DEMOGRAPHIC_DATA]" at bounding box center [46, 225] width 49 height 7
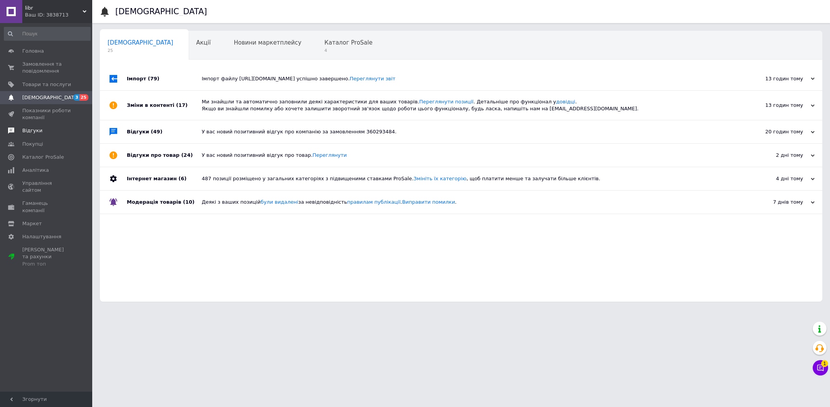
click at [46, 133] on span "Відгуки" at bounding box center [46, 130] width 49 height 7
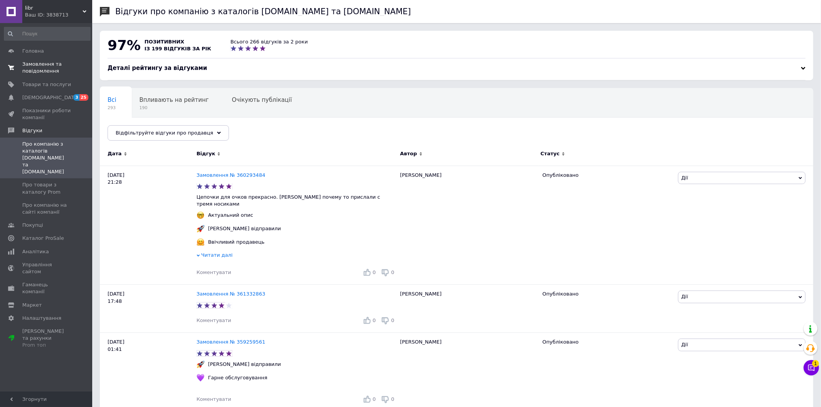
click at [48, 66] on span "Замовлення та повідомлення" at bounding box center [46, 68] width 49 height 14
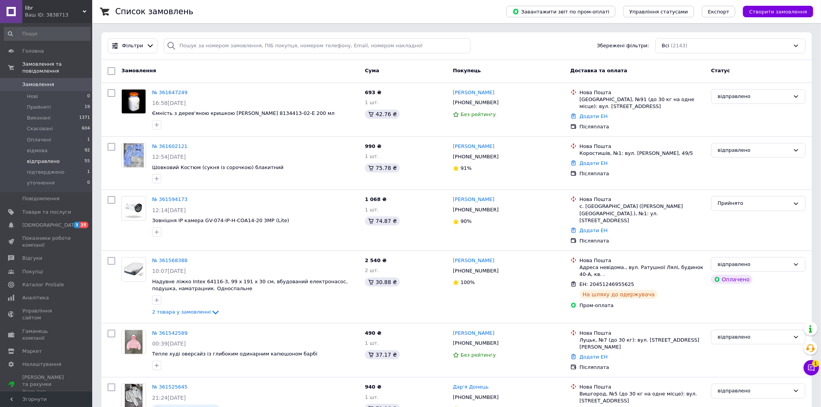
click at [51, 161] on span "відправлено" at bounding box center [43, 161] width 33 height 7
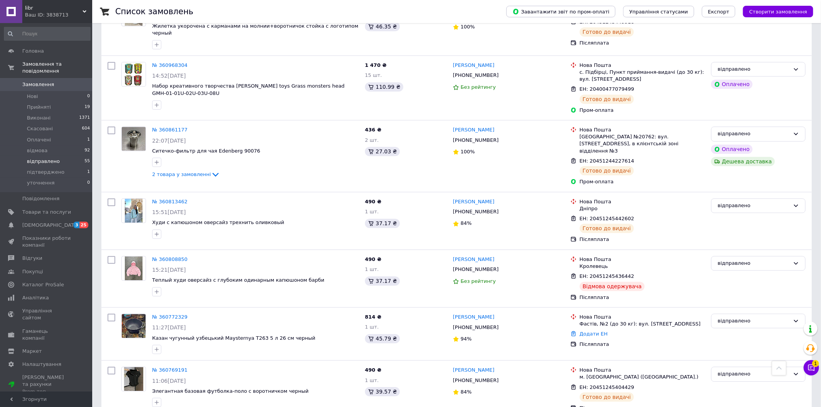
scroll to position [2701, 0]
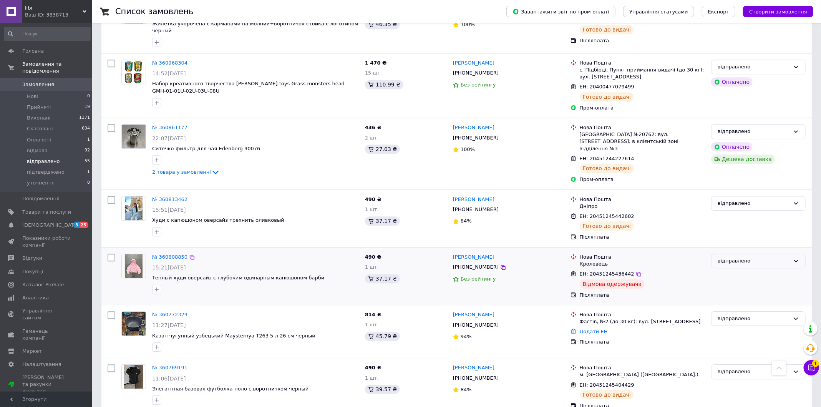
click at [745, 254] on div "відправлено" at bounding box center [758, 261] width 95 height 15
click at [730, 324] on li "відмова" at bounding box center [759, 331] width 94 height 14
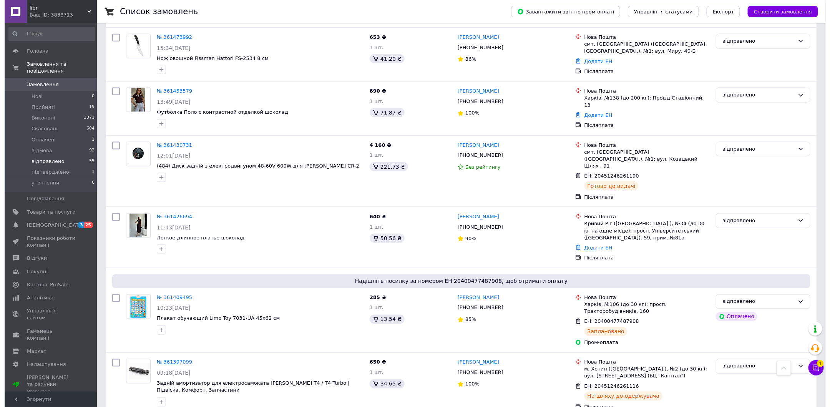
scroll to position [0, 0]
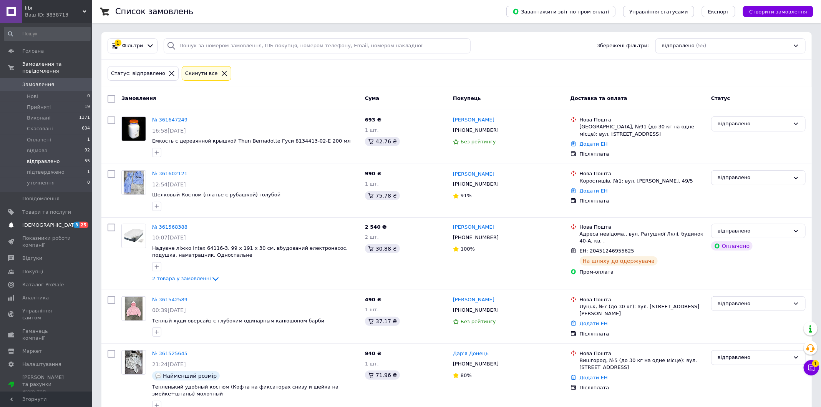
click at [57, 224] on span "[DEMOGRAPHIC_DATA]" at bounding box center [46, 225] width 49 height 7
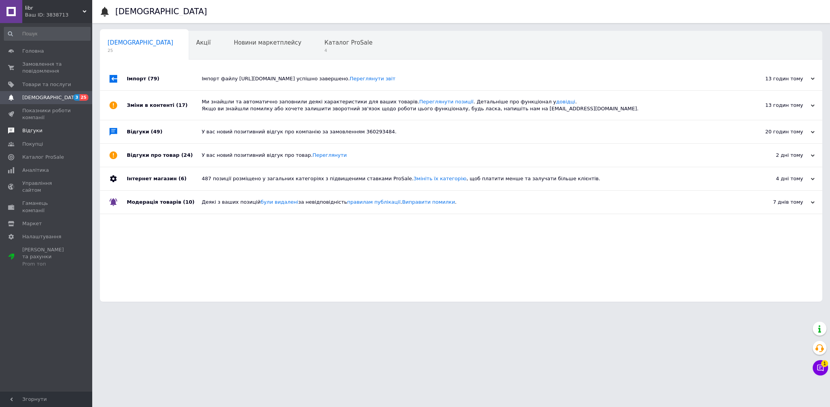
click at [55, 133] on span "Відгуки" at bounding box center [46, 130] width 49 height 7
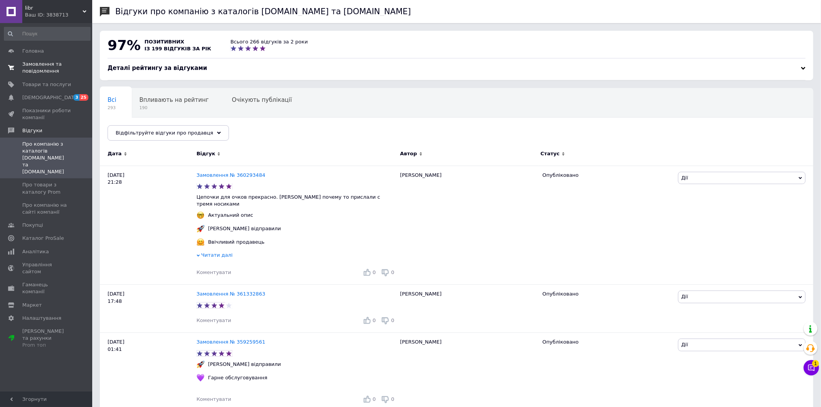
click at [50, 70] on span "Замовлення та повідомлення" at bounding box center [46, 68] width 49 height 14
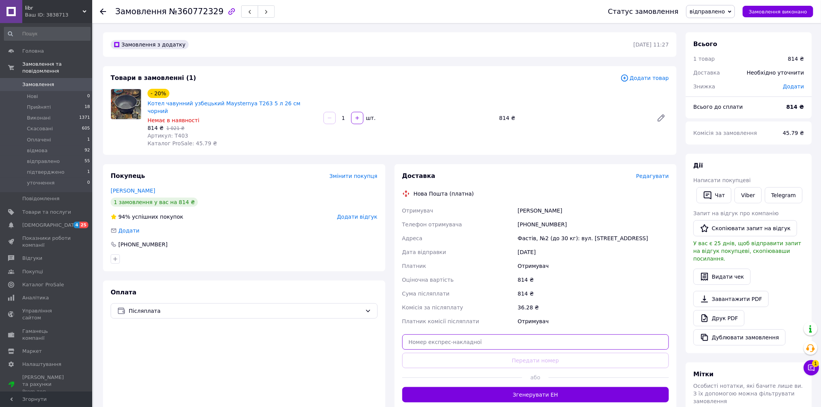
paste input "20451247322170"
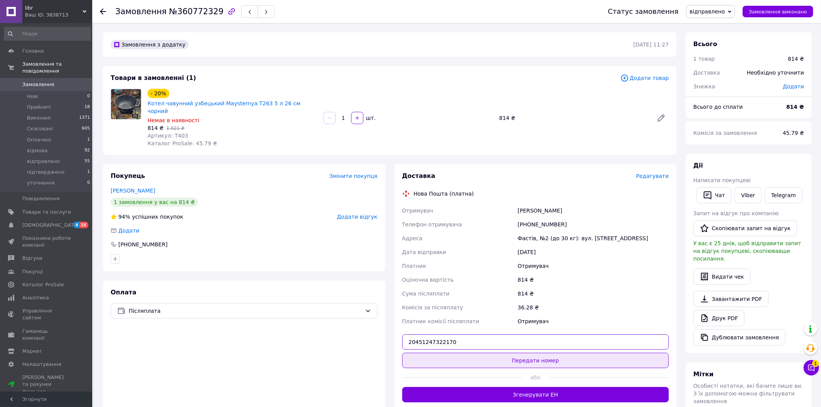
type input "20451247322170"
click at [524, 354] on button "Передати номер" at bounding box center [535, 360] width 267 height 15
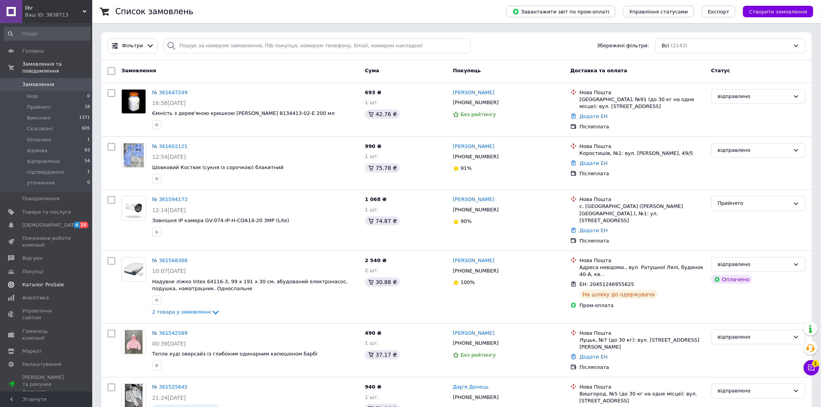
click at [46, 285] on span "Каталог ProSale" at bounding box center [43, 284] width 42 height 7
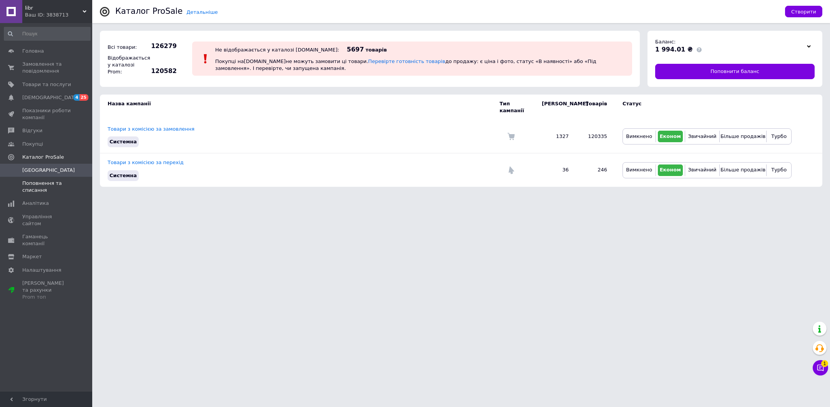
click at [58, 188] on span "Поповнення та списання" at bounding box center [46, 187] width 49 height 14
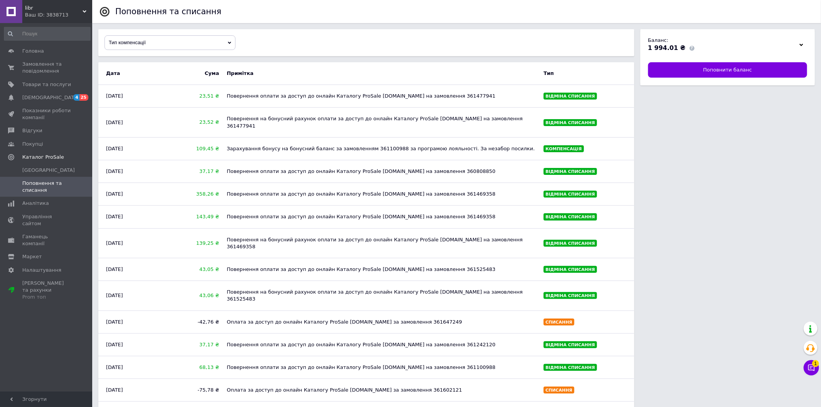
click at [199, 40] on div "Тип компенсації" at bounding box center [170, 43] width 130 height 14
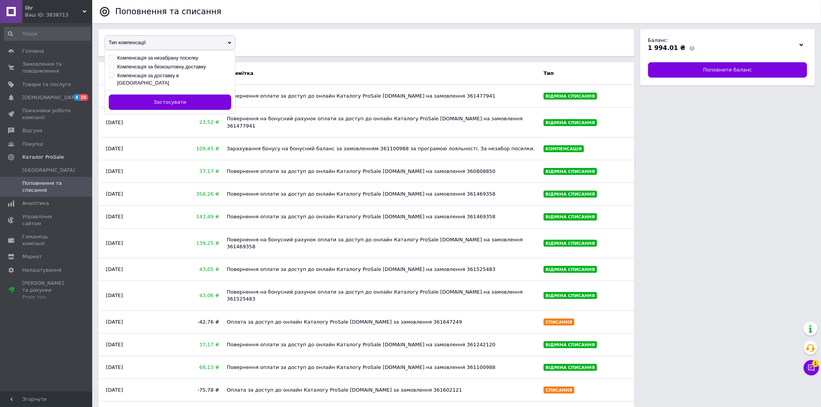
click at [181, 59] on div "Компенсація за незабрану посилку" at bounding box center [157, 58] width 81 height 7
click at [114, 59] on input "Компенсація за незабрану посилку" at bounding box center [111, 57] width 5 height 5
checkbox input "true"
click at [183, 99] on span "Застосувати" at bounding box center [170, 102] width 33 height 6
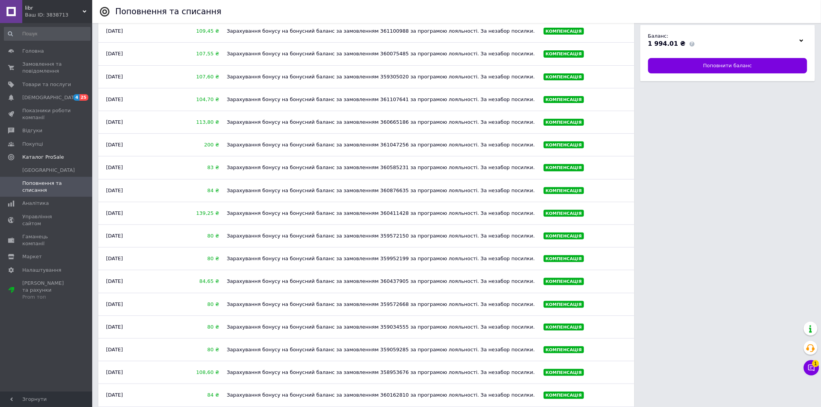
scroll to position [65, 0]
click at [393, 144] on div "Зарахування бонусу на бонусний баланс за замовленням 361047256 за програмою лоя…" at bounding box center [381, 145] width 317 height 15
copy div "361047256"
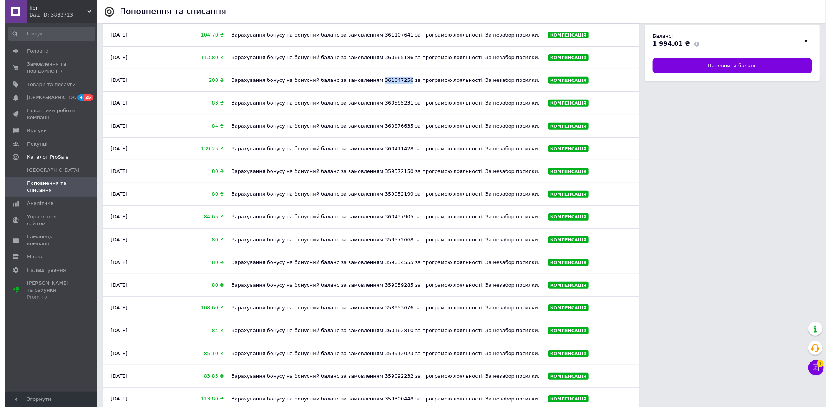
scroll to position [0, 0]
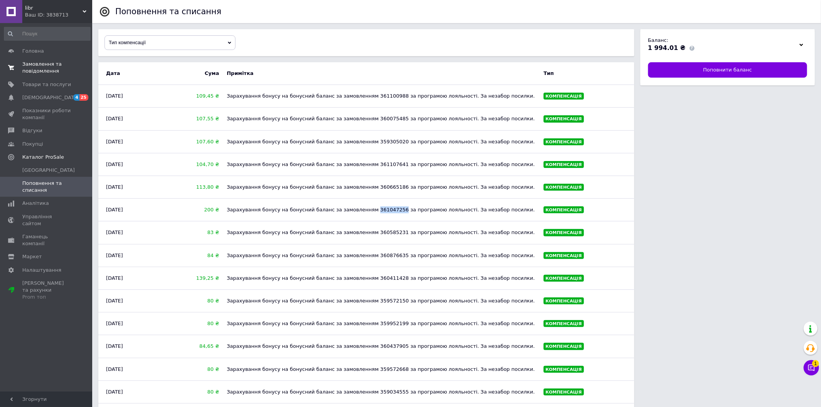
click at [55, 65] on span "Замовлення та повідомлення" at bounding box center [46, 68] width 49 height 14
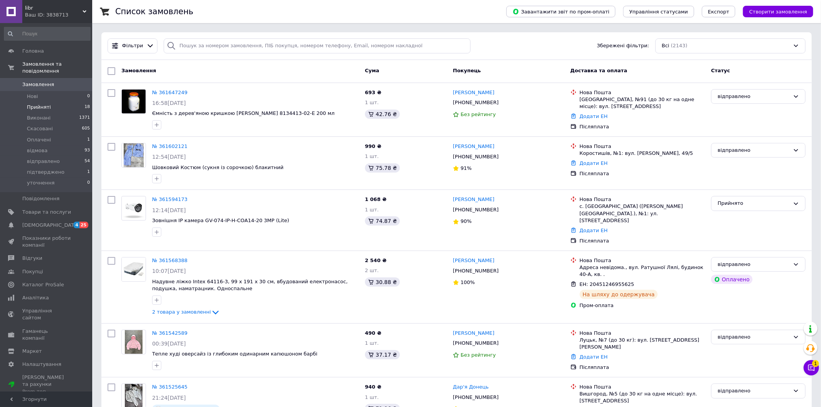
click at [50, 104] on li "Прийняті 18" at bounding box center [47, 107] width 95 height 11
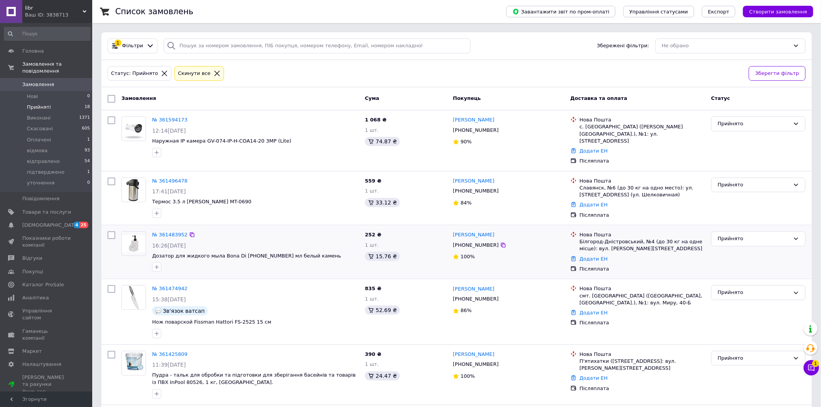
click at [176, 228] on div "№ 361483952 16:26, 11.09.2025 Дозатор для жидкого мыла Bona Di 851-334 400 мл б…" at bounding box center [255, 251] width 213 height 47
click at [175, 232] on link "№ 361483952" at bounding box center [169, 235] width 35 height 6
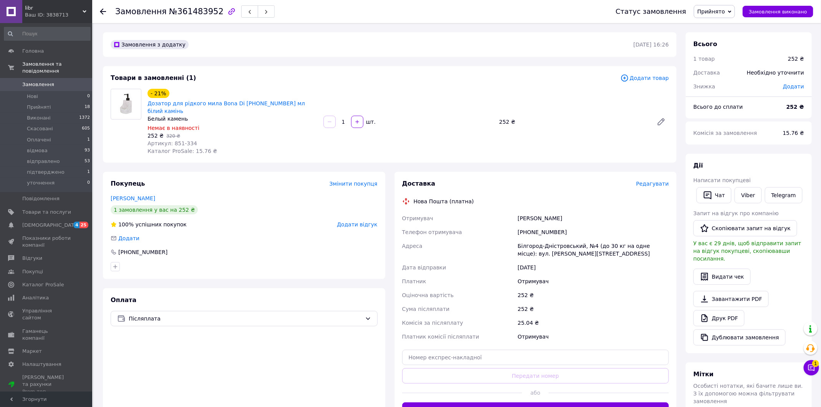
drag, startPoint x: 171, startPoint y: 136, endPoint x: 198, endPoint y: 134, distance: 27.3
click at [198, 140] on div "Артикул: 851-334" at bounding box center [233, 144] width 170 height 8
drag, startPoint x: 172, startPoint y: 136, endPoint x: 202, endPoint y: 135, distance: 30.0
click at [202, 140] on div "Артикул: 851-334" at bounding box center [233, 144] width 170 height 8
copy span "851-334"
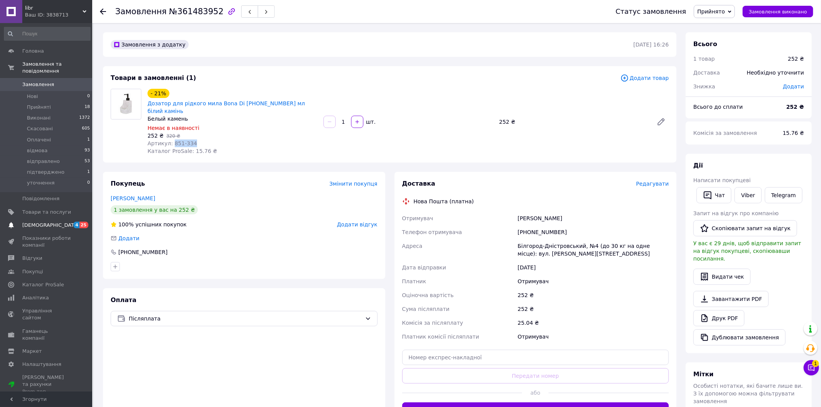
click at [51, 225] on span "[DEMOGRAPHIC_DATA]" at bounding box center [50, 225] width 57 height 7
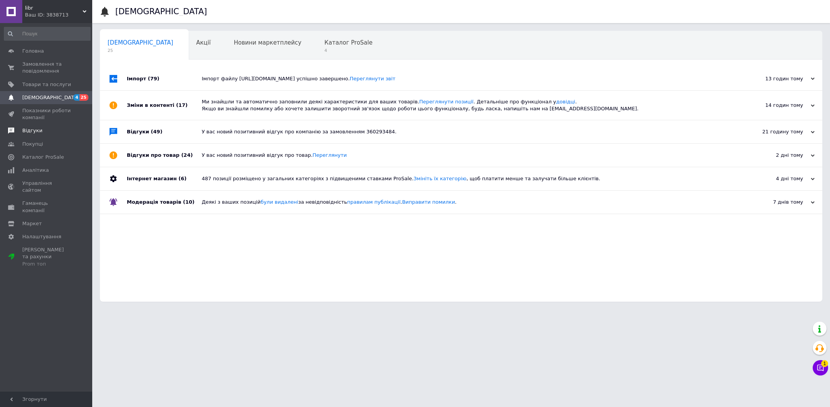
click at [55, 135] on link "Відгуки" at bounding box center [47, 130] width 95 height 13
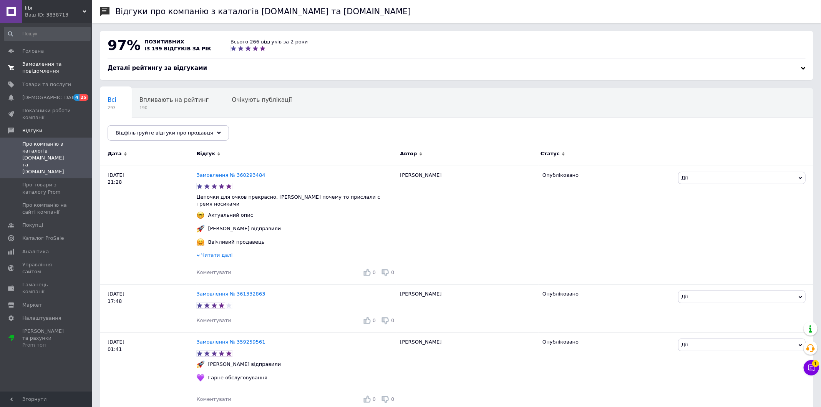
click at [50, 73] on span "Замовлення та повідомлення" at bounding box center [46, 68] width 49 height 14
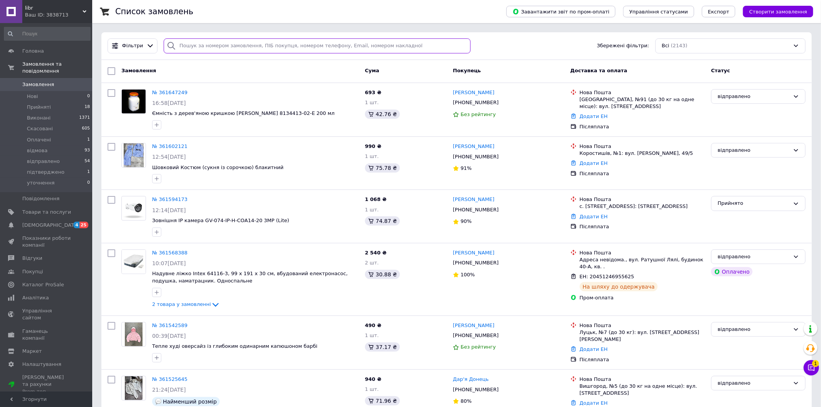
paste input "361047256"
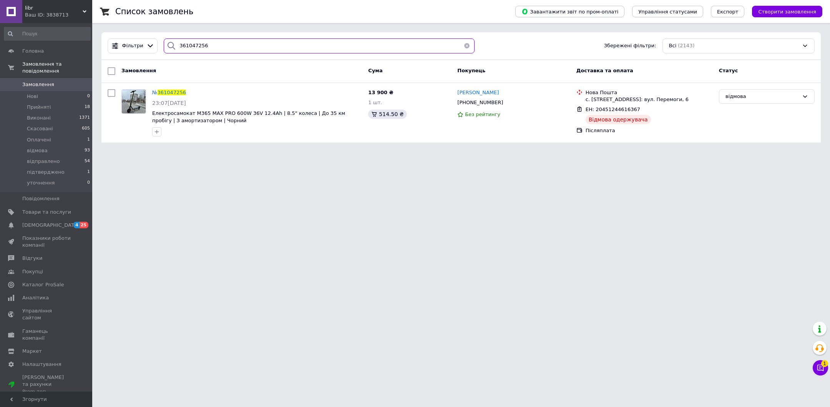
type input "361047256"
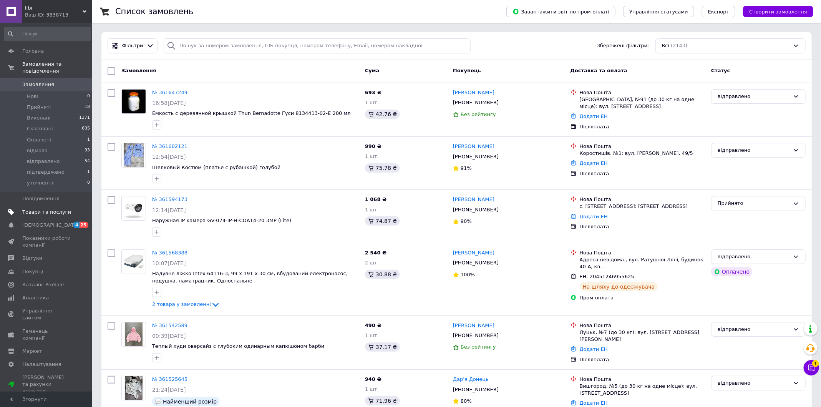
click at [49, 211] on span "Товари та послуги" at bounding box center [46, 212] width 49 height 7
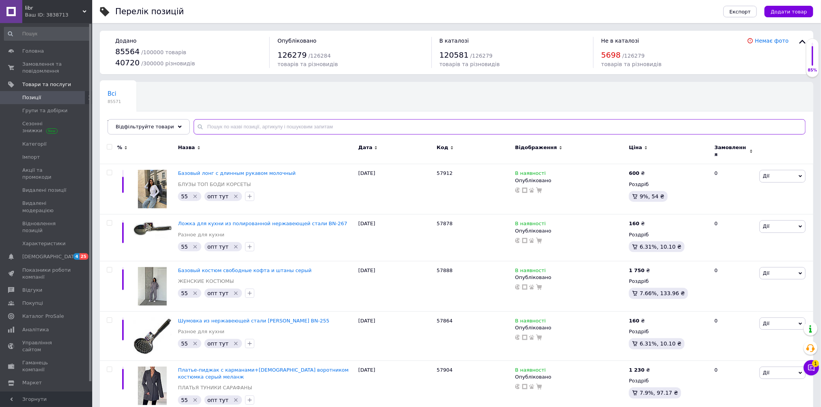
click at [270, 125] on input "text" at bounding box center [500, 126] width 612 height 15
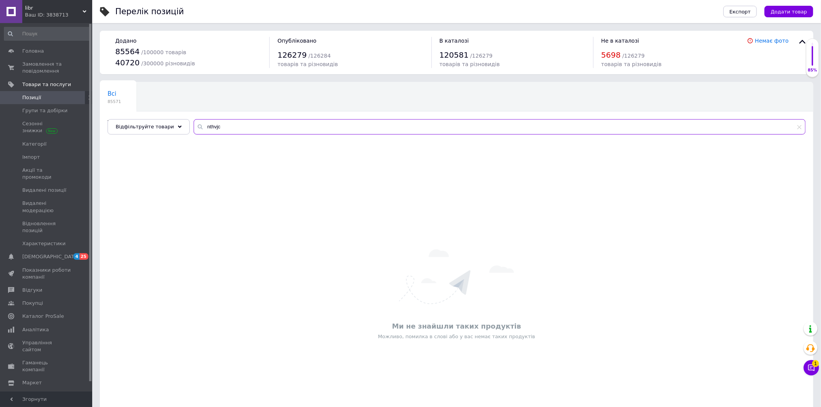
click at [261, 127] on input "nthvjc" at bounding box center [500, 126] width 612 height 15
click at [251, 130] on input "nthvjc" at bounding box center [500, 126] width 612 height 15
click at [252, 126] on input "nthvjc" at bounding box center [500, 126] width 612 height 15
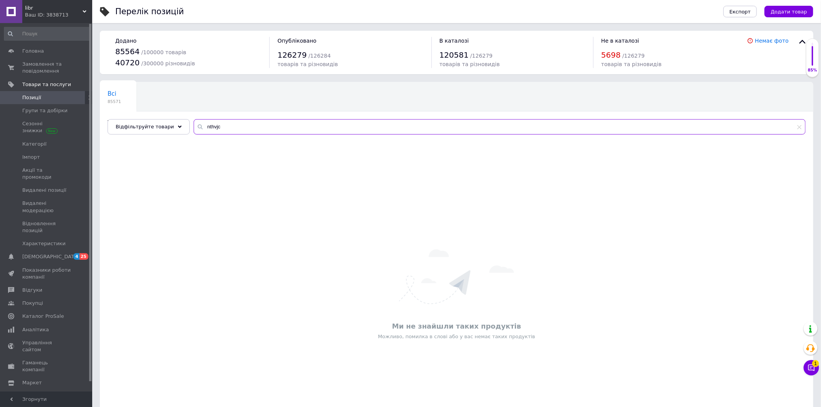
click at [252, 126] on input "nthvjc" at bounding box center [500, 126] width 612 height 15
type input "n"
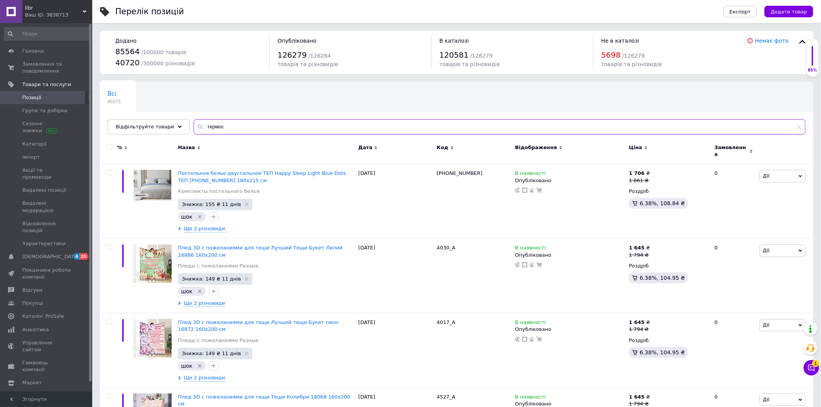
click at [232, 121] on input "термос" at bounding box center [500, 126] width 612 height 15
paste input "ТЕРМОС С ПОМПОЙ [PERSON_NAME] MT-0094 3 Л Детальніше: [URL][DOMAIN_NAME][PERSON…"
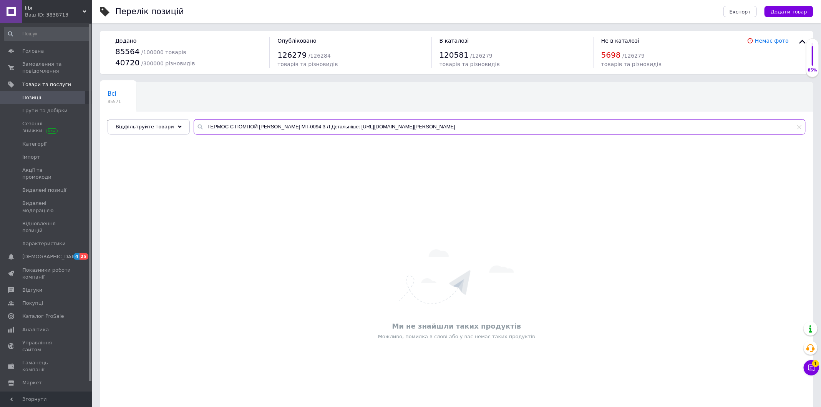
drag, startPoint x: 308, startPoint y: 125, endPoint x: 523, endPoint y: 133, distance: 215.8
click at [526, 132] on input "ТЕРМОС С ПОМПОЙ [PERSON_NAME] MT-0094 3 Л Детальніше: [URL][DOMAIN_NAME][PERSON…" at bounding box center [500, 126] width 612 height 15
drag, startPoint x: 279, startPoint y: 127, endPoint x: 298, endPoint y: 125, distance: 19.7
click at [298, 125] on input "ТЕРМОС С ПОМПОЙ [PERSON_NAME] MT-0094 3 Л" at bounding box center [500, 126] width 612 height 15
click at [282, 126] on input "ТЕРМОС С ПОМПОЙ [PERSON_NAME] MT-0094 3 Л" at bounding box center [500, 126] width 612 height 15
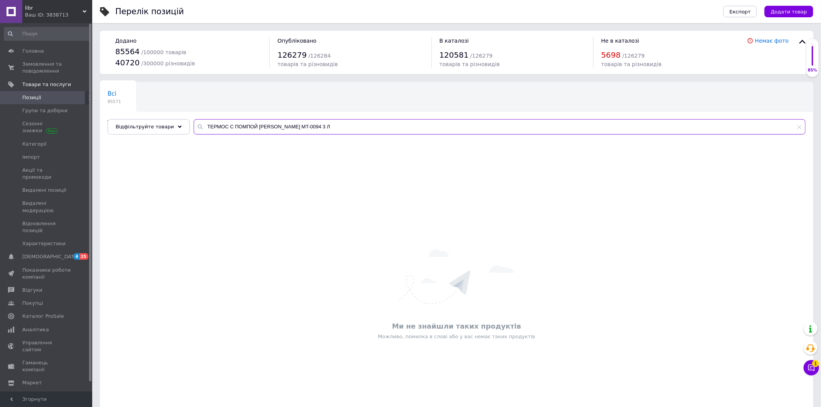
click at [282, 126] on input "ТЕРМОС С ПОМПОЙ [PERSON_NAME] MT-0094 3 Л" at bounding box center [500, 126] width 612 height 15
type input "MT-0094"
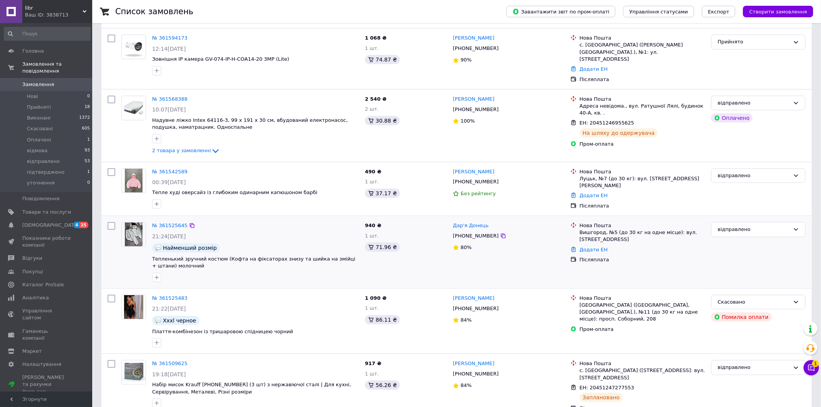
scroll to position [307, 0]
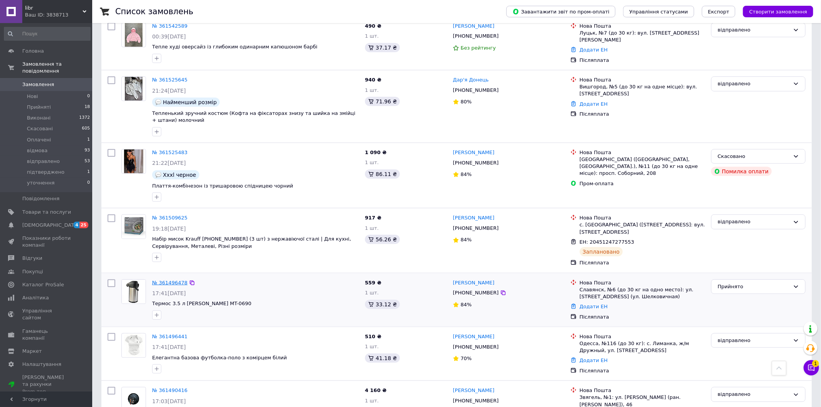
click at [168, 280] on link "№ 361496478" at bounding box center [169, 283] width 35 height 6
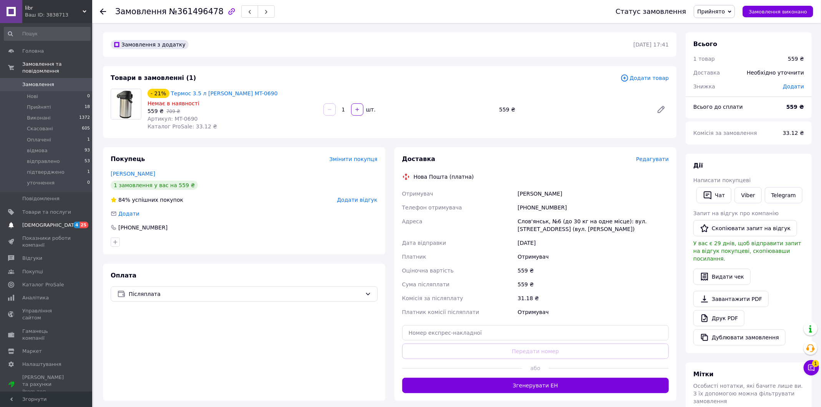
click at [39, 230] on link "[DEMOGRAPHIC_DATA] 4 25" at bounding box center [47, 225] width 95 height 13
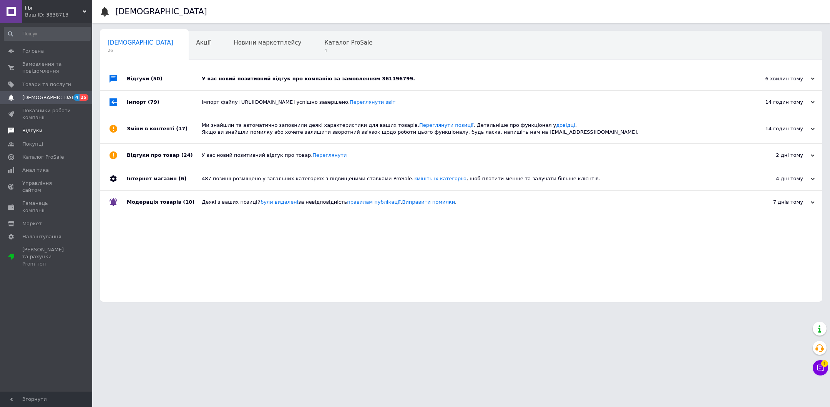
click at [54, 134] on span "Відгуки" at bounding box center [46, 130] width 49 height 7
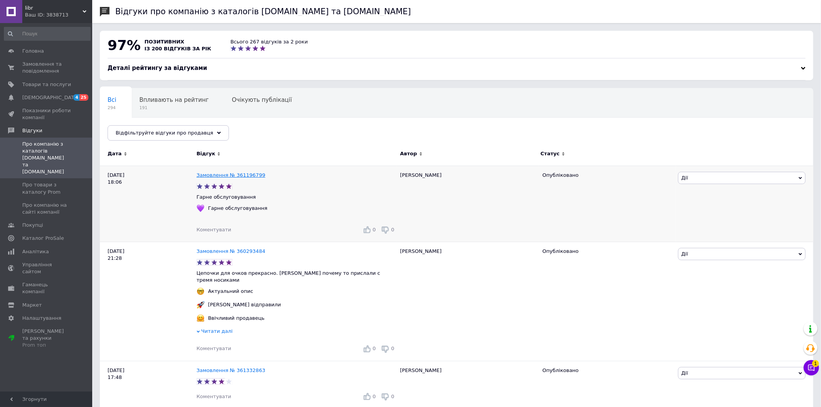
click at [241, 173] on link "Замовлення № 361196799" at bounding box center [231, 175] width 69 height 6
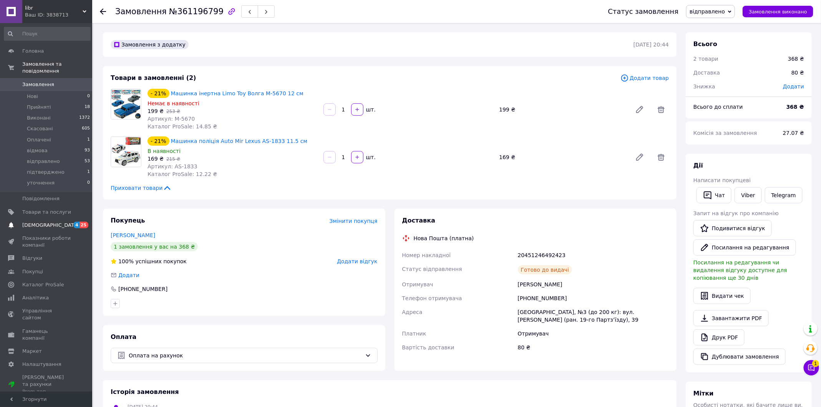
click at [30, 225] on span "[DEMOGRAPHIC_DATA]" at bounding box center [50, 225] width 57 height 7
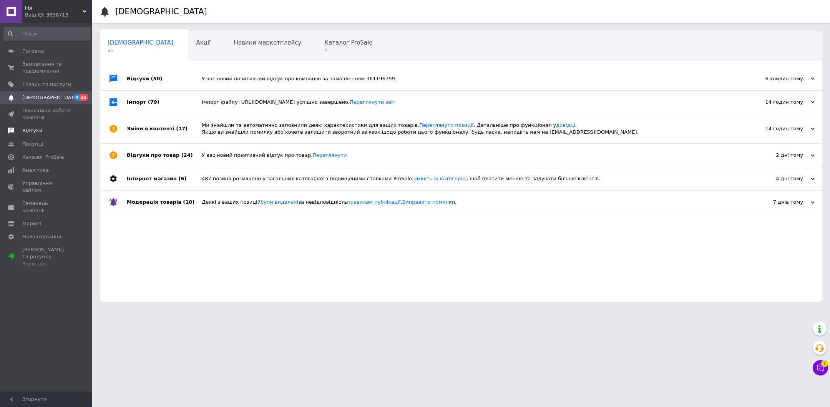
click at [41, 136] on link "Відгуки" at bounding box center [47, 130] width 95 height 13
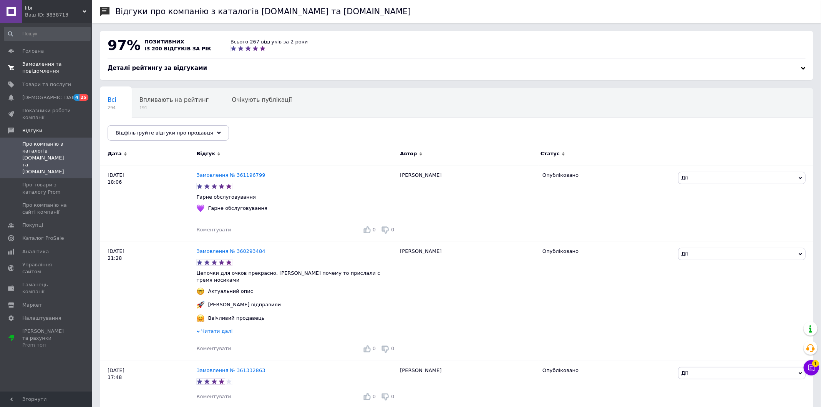
click at [45, 65] on span "Замовлення та повідомлення" at bounding box center [46, 68] width 49 height 14
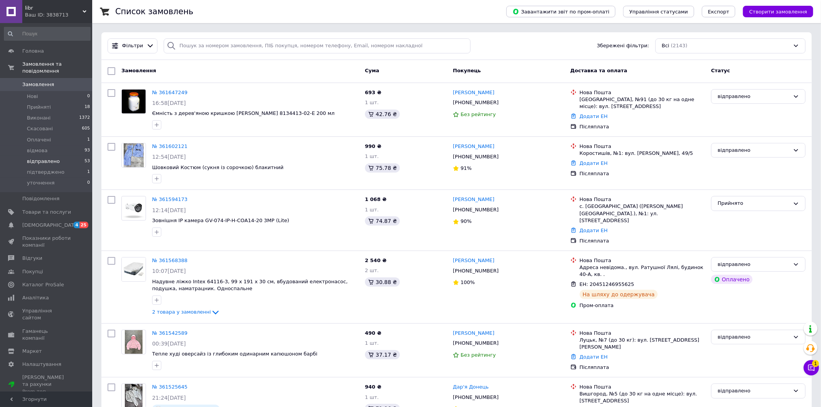
click at [56, 158] on span "відправлено" at bounding box center [43, 161] width 33 height 7
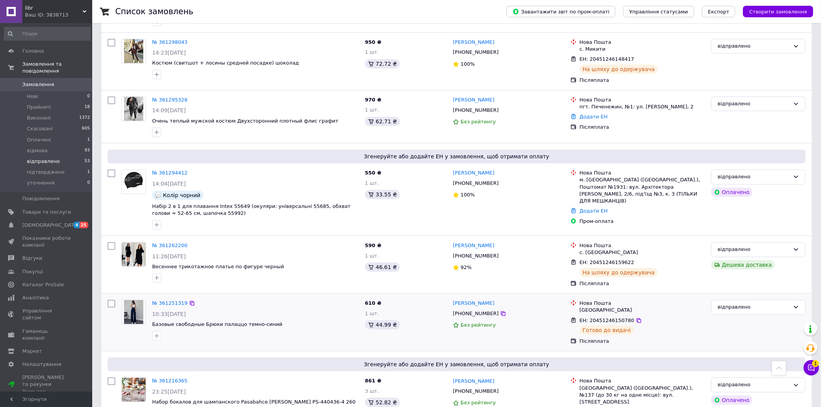
scroll to position [1516, 0]
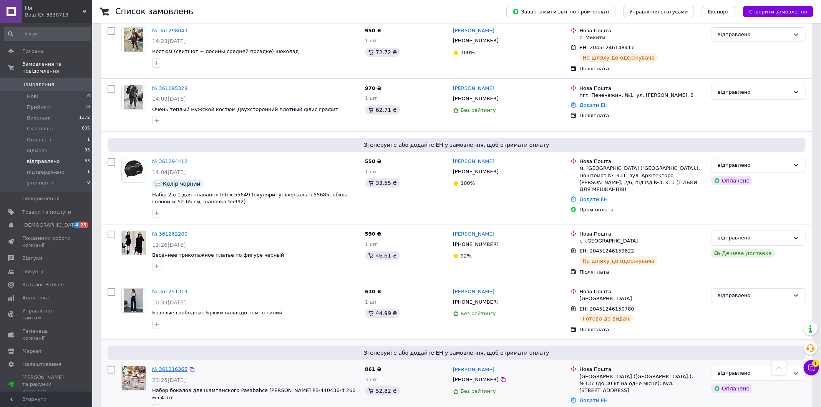
click at [166, 366] on link "№ 361216365" at bounding box center [169, 369] width 35 height 6
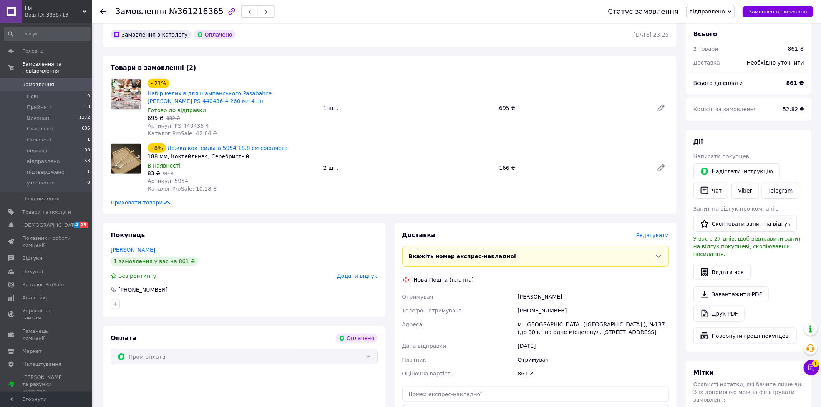
scroll to position [240, 0]
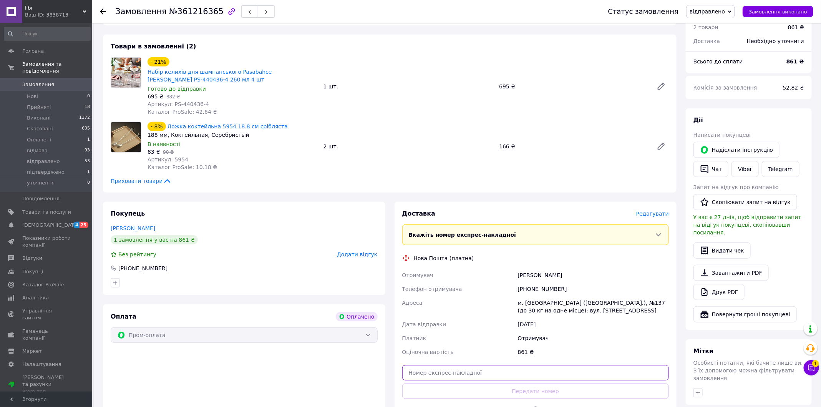
click at [502, 365] on input "text" at bounding box center [535, 372] width 267 height 15
paste input "20451247437829"
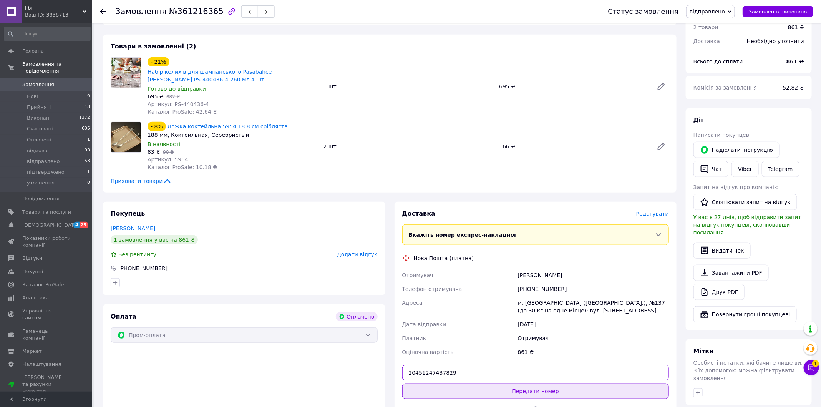
type input "20451247437829"
click at [505, 384] on button "Передати номер" at bounding box center [535, 391] width 267 height 15
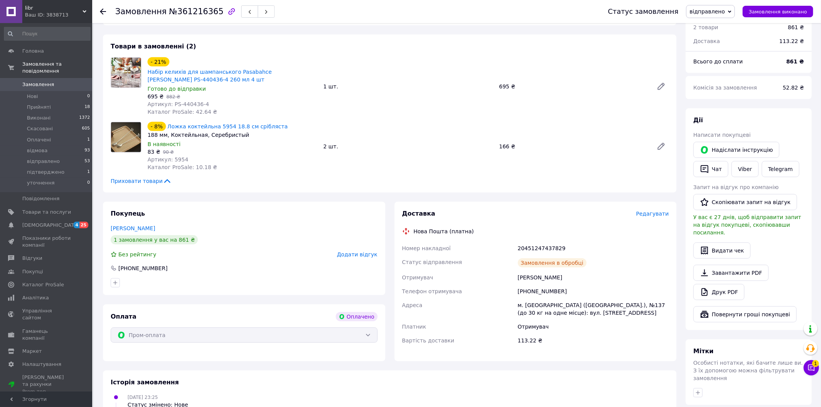
click at [45, 226] on span "[DEMOGRAPHIC_DATA]" at bounding box center [50, 225] width 57 height 7
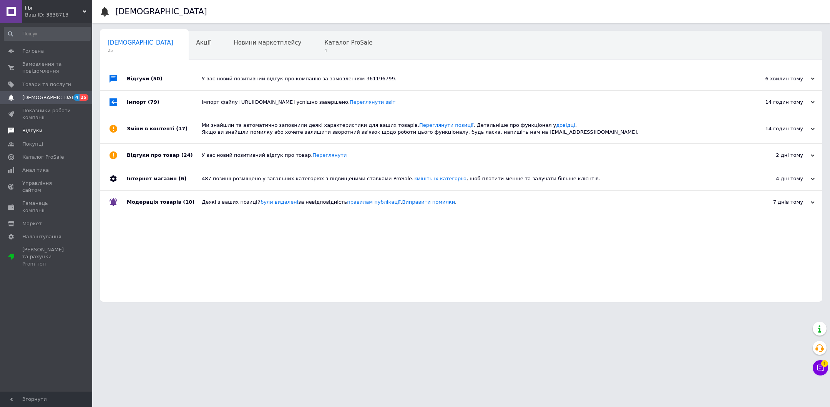
click at [34, 131] on span "Відгуки" at bounding box center [32, 130] width 20 height 7
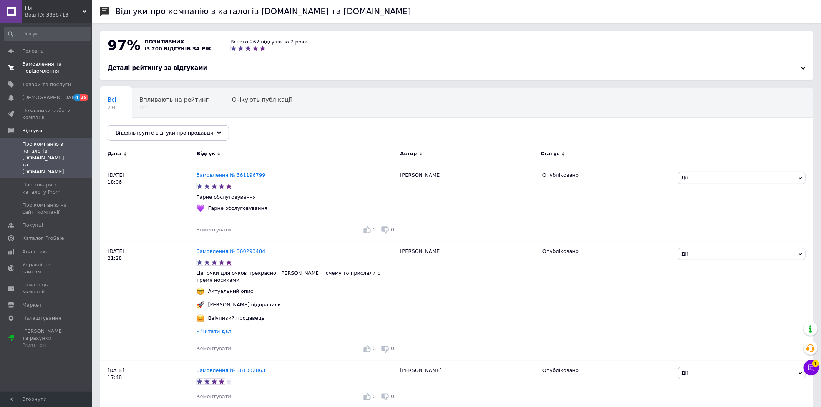
click at [37, 66] on span "Замовлення та повідомлення" at bounding box center [46, 68] width 49 height 14
